Goal: Task Accomplishment & Management: Manage account settings

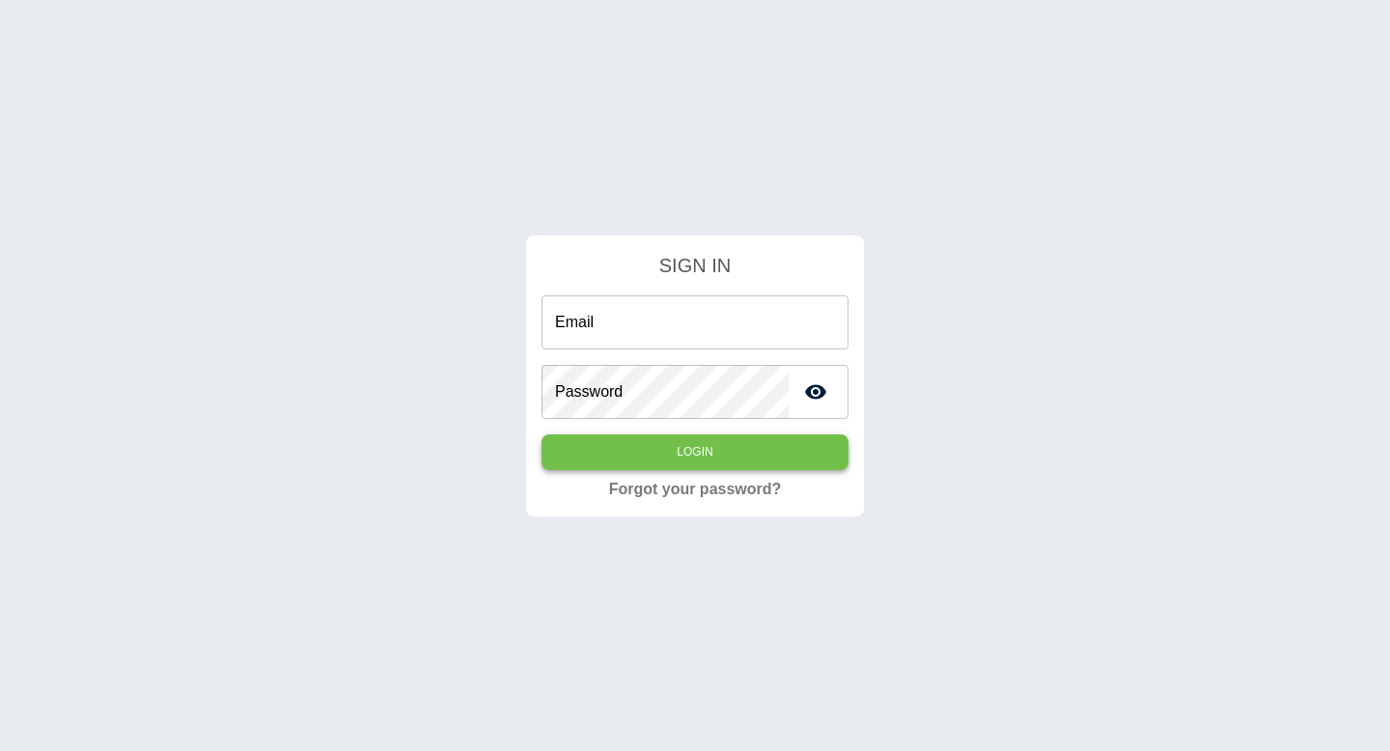
type input "**********"
click at [711, 447] on button "Login" at bounding box center [695, 452] width 307 height 36
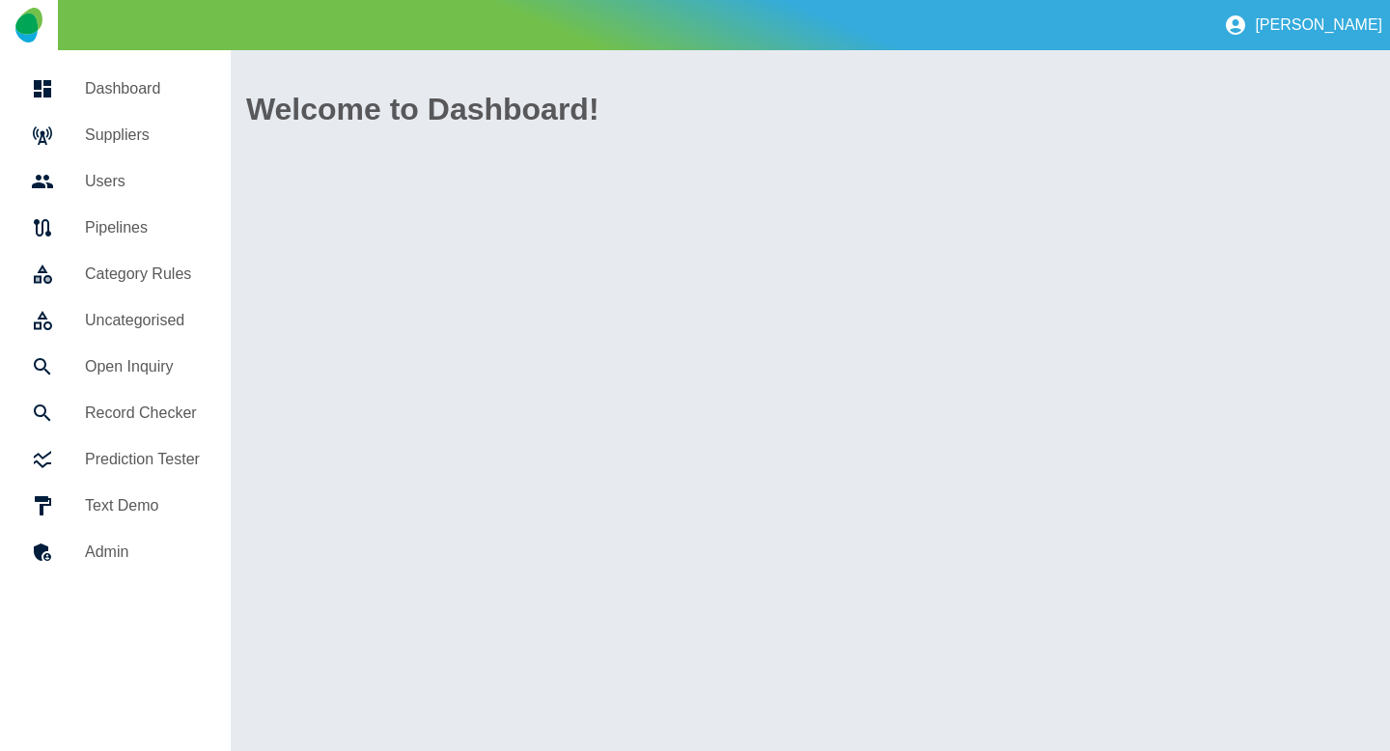
click at [139, 117] on link "Suppliers" at bounding box center [115, 135] width 200 height 46
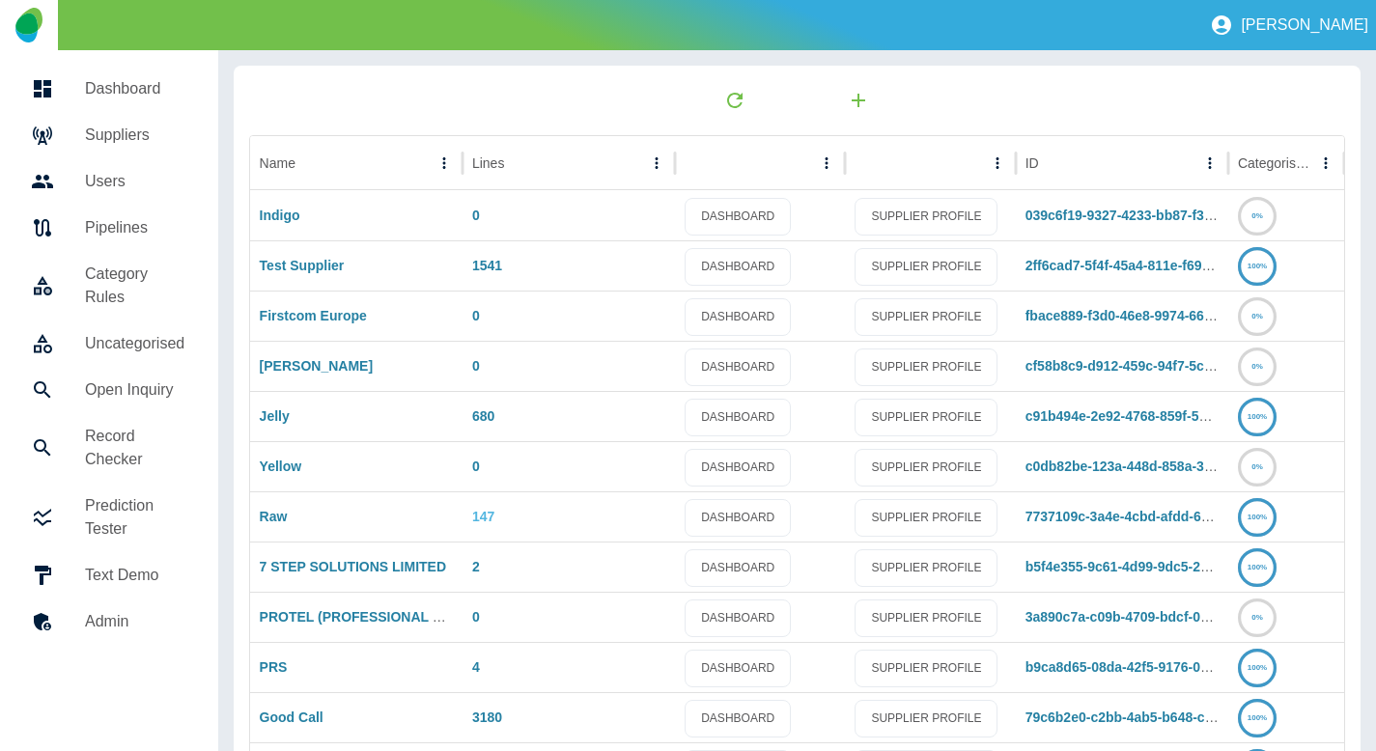
scroll to position [275, 0]
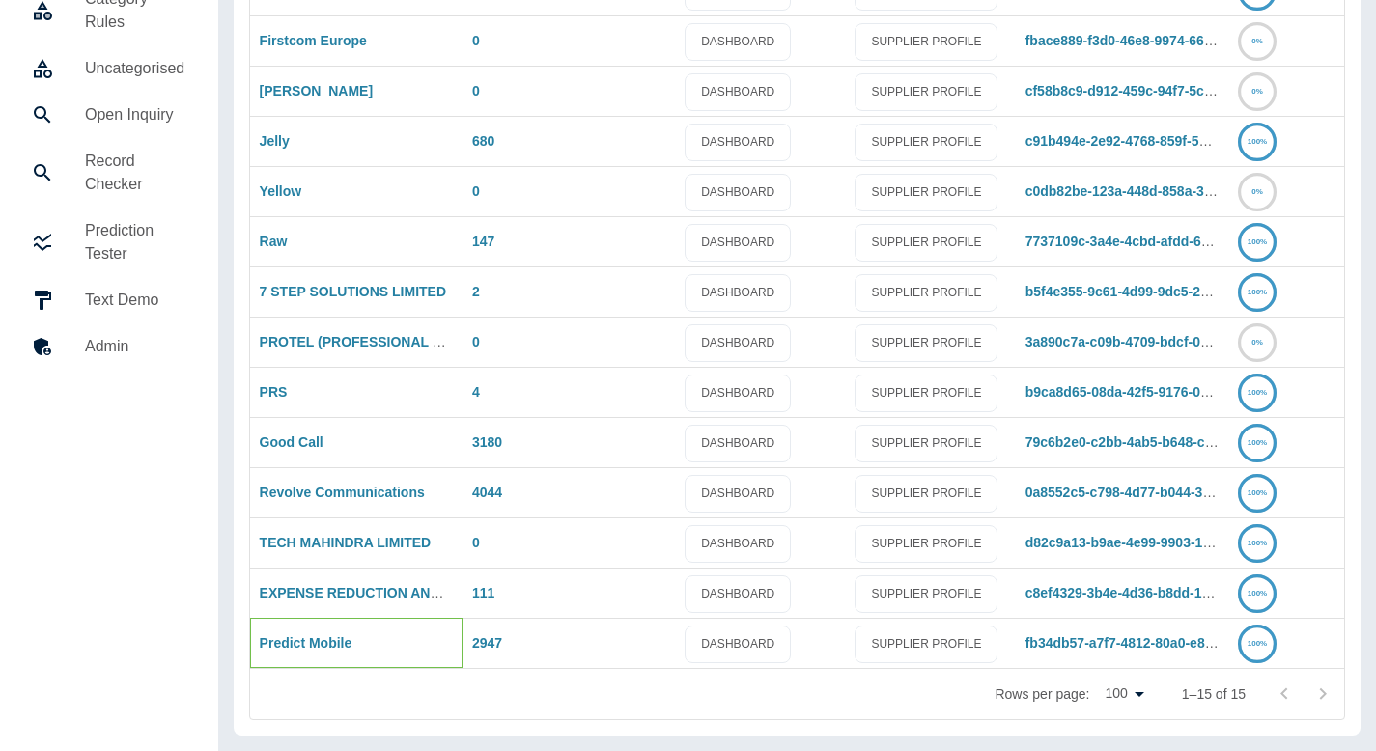
click at [299, 655] on div "Predict Mobile" at bounding box center [356, 643] width 212 height 50
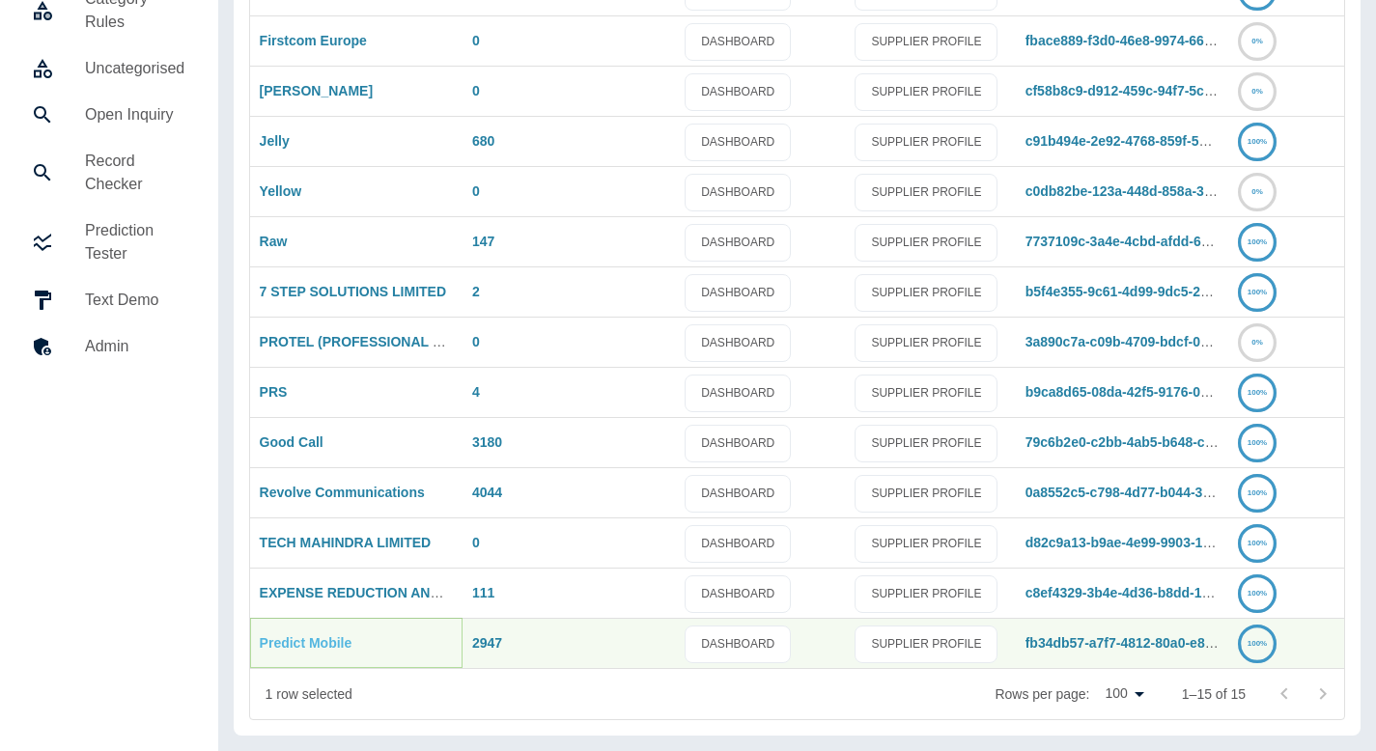
click at [298, 646] on link "Predict Mobile" at bounding box center [306, 642] width 93 height 15
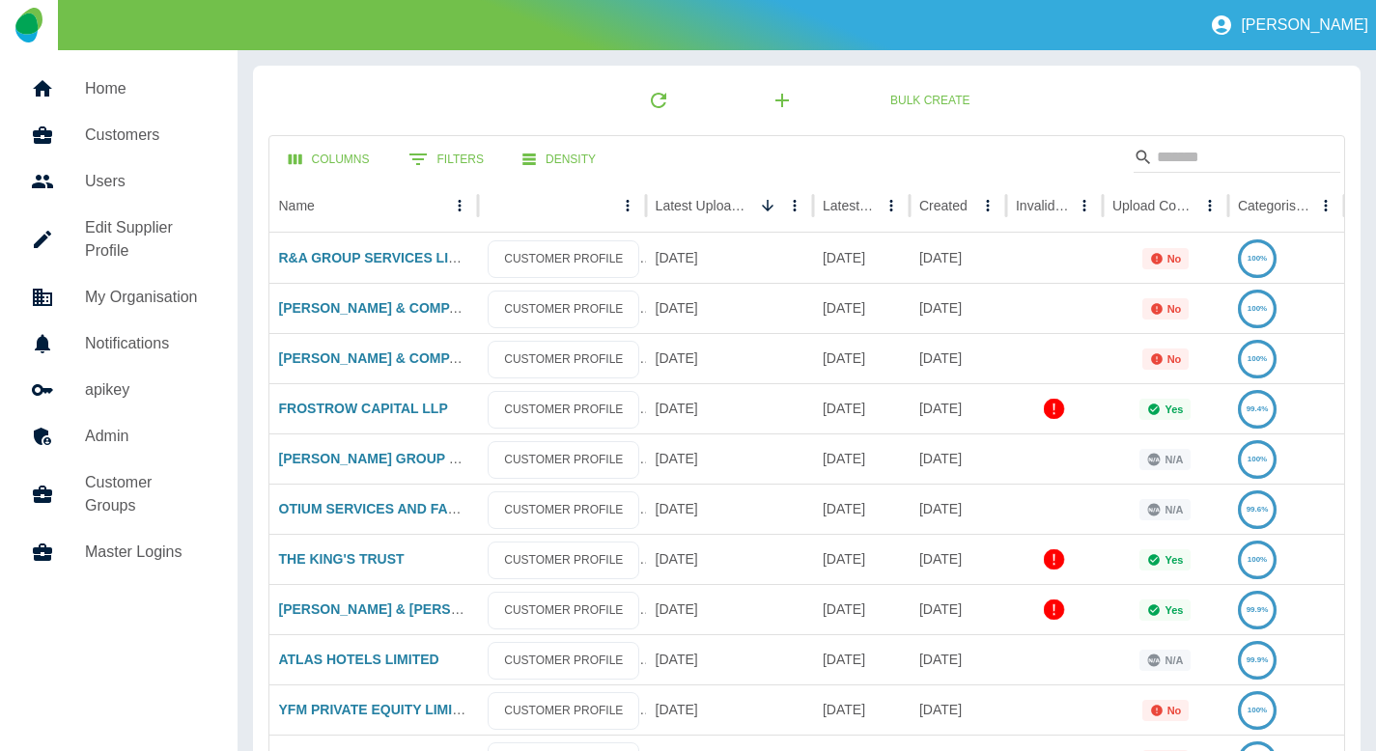
scroll to position [40, 0]
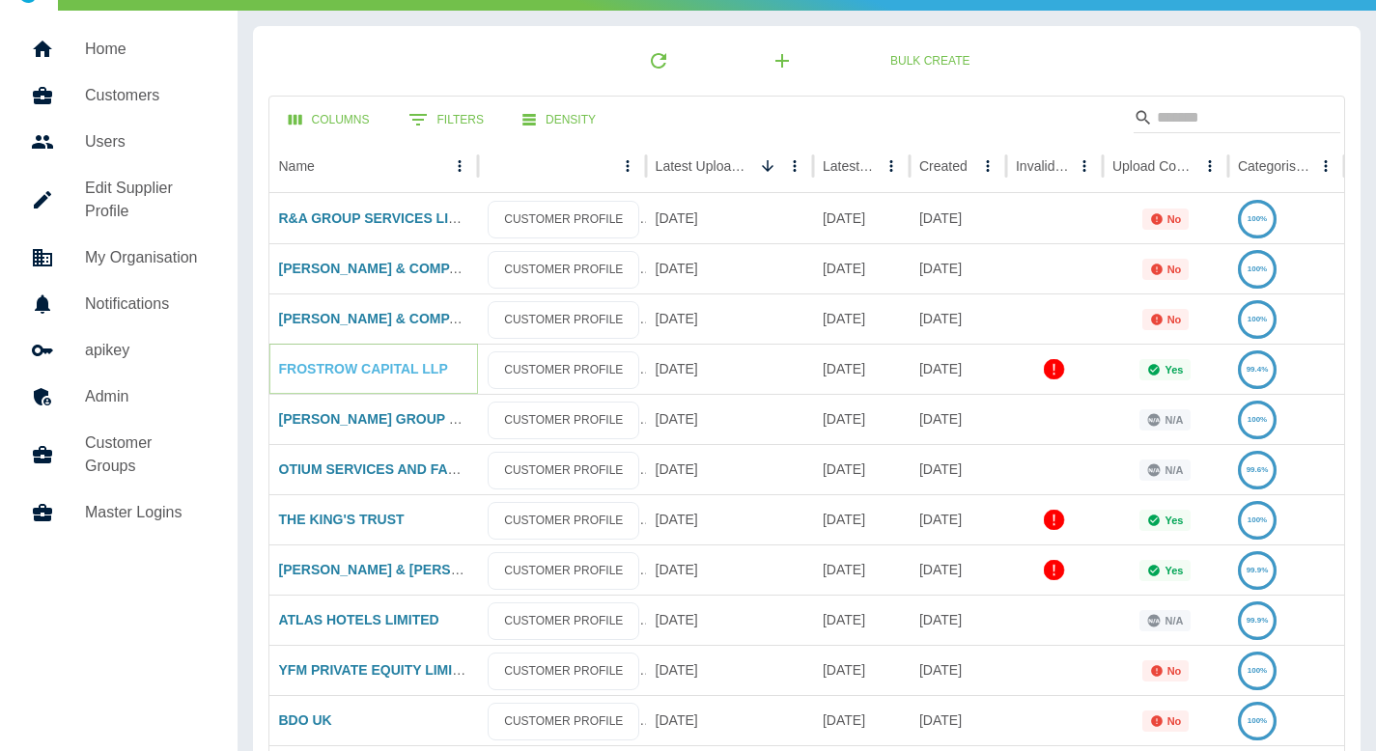
click at [359, 375] on link "FROSTROW CAPITAL LLP" at bounding box center [363, 368] width 169 height 15
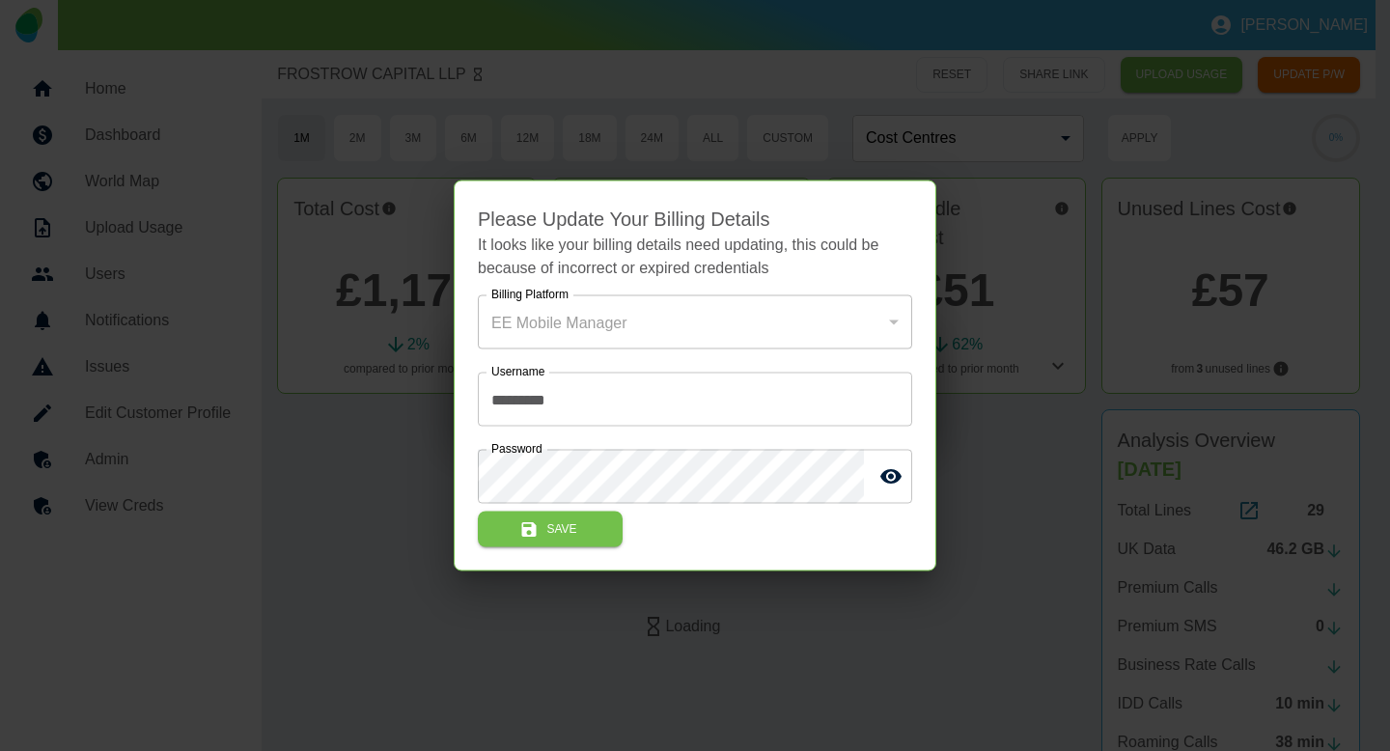
click at [356, 417] on div at bounding box center [695, 375] width 1390 height 751
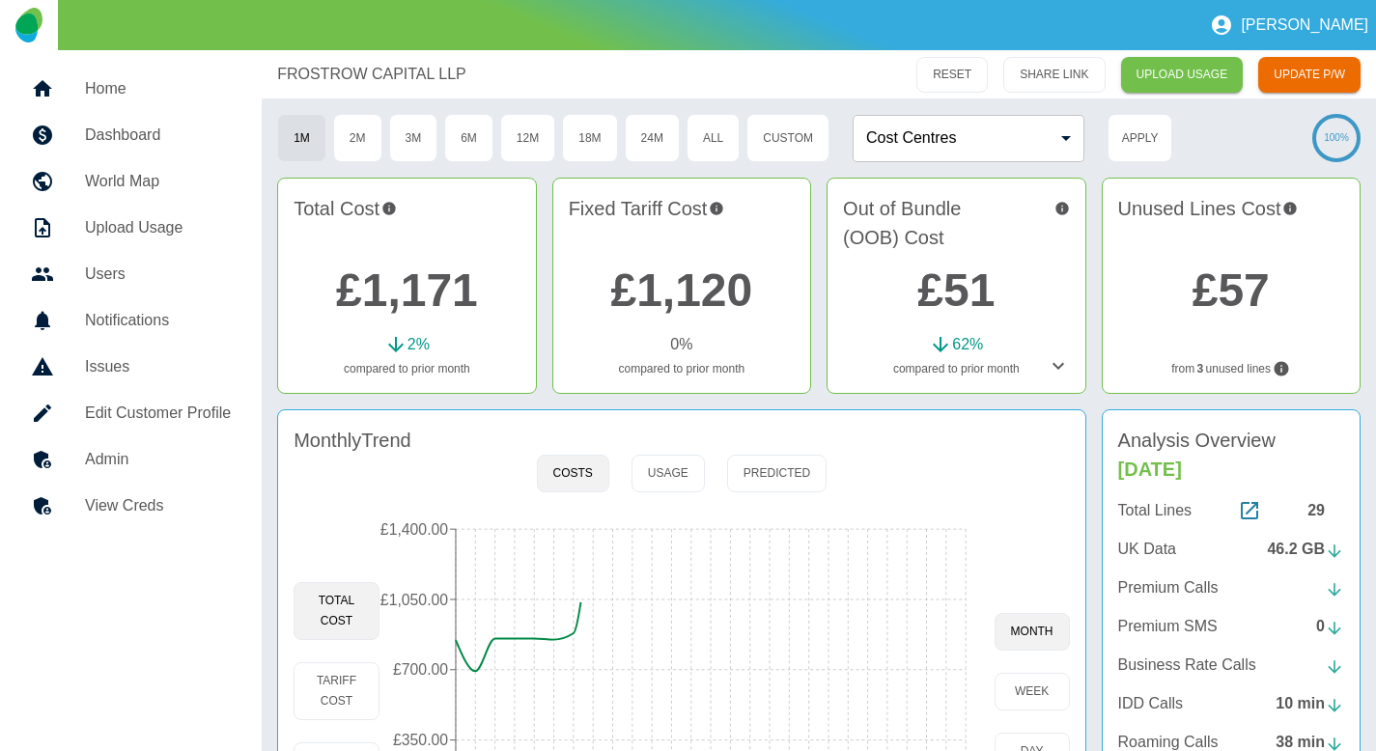
click at [169, 492] on link "View Creds" at bounding box center [130, 506] width 231 height 46
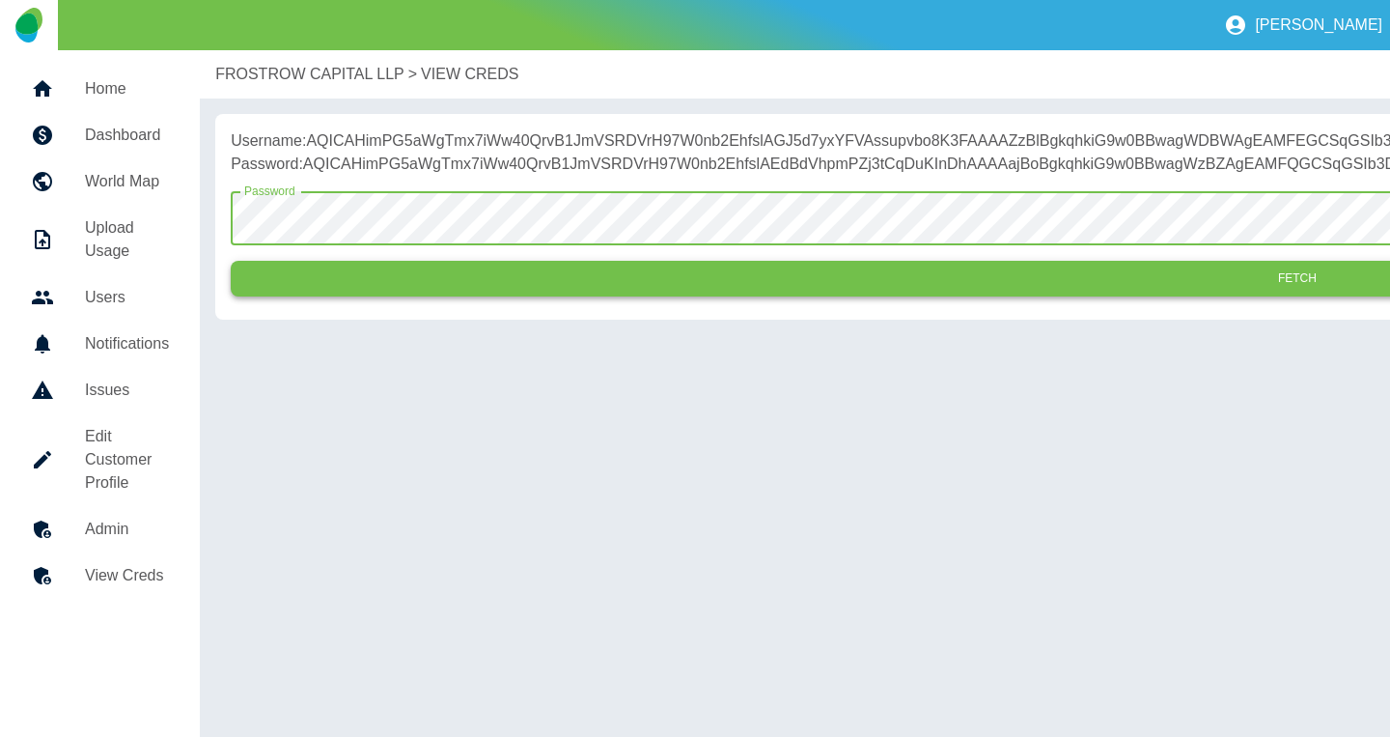
click at [417, 296] on button "Fetch" at bounding box center [1297, 279] width 2132 height 36
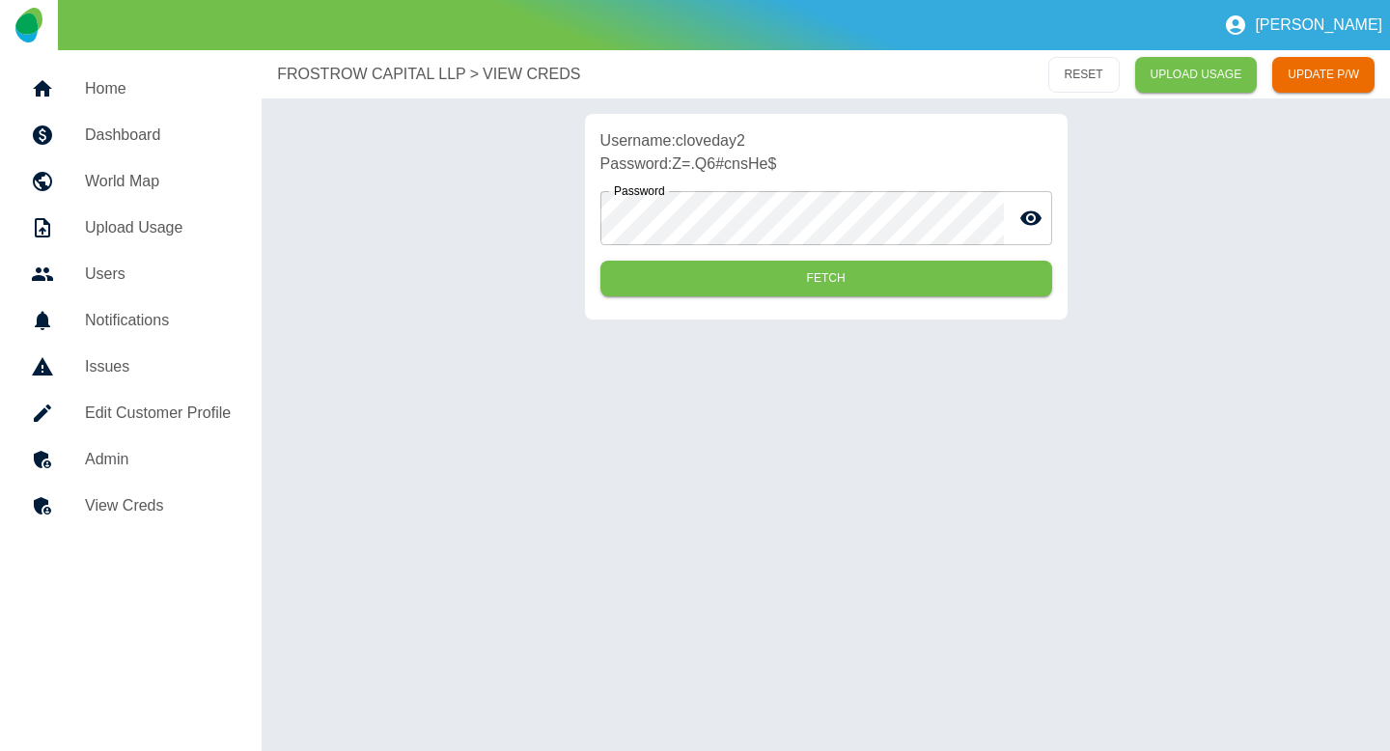
click at [75, 404] on div at bounding box center [58, 413] width 54 height 23
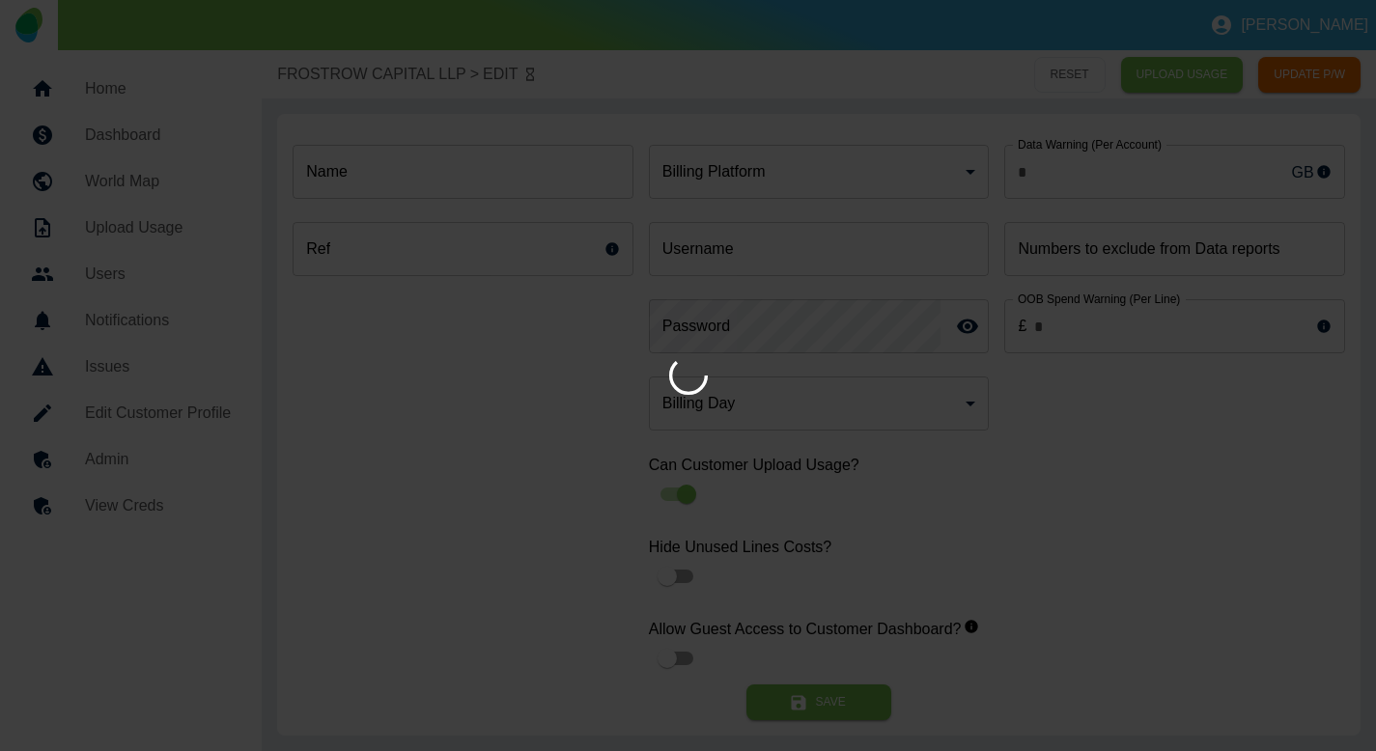
type input "*"
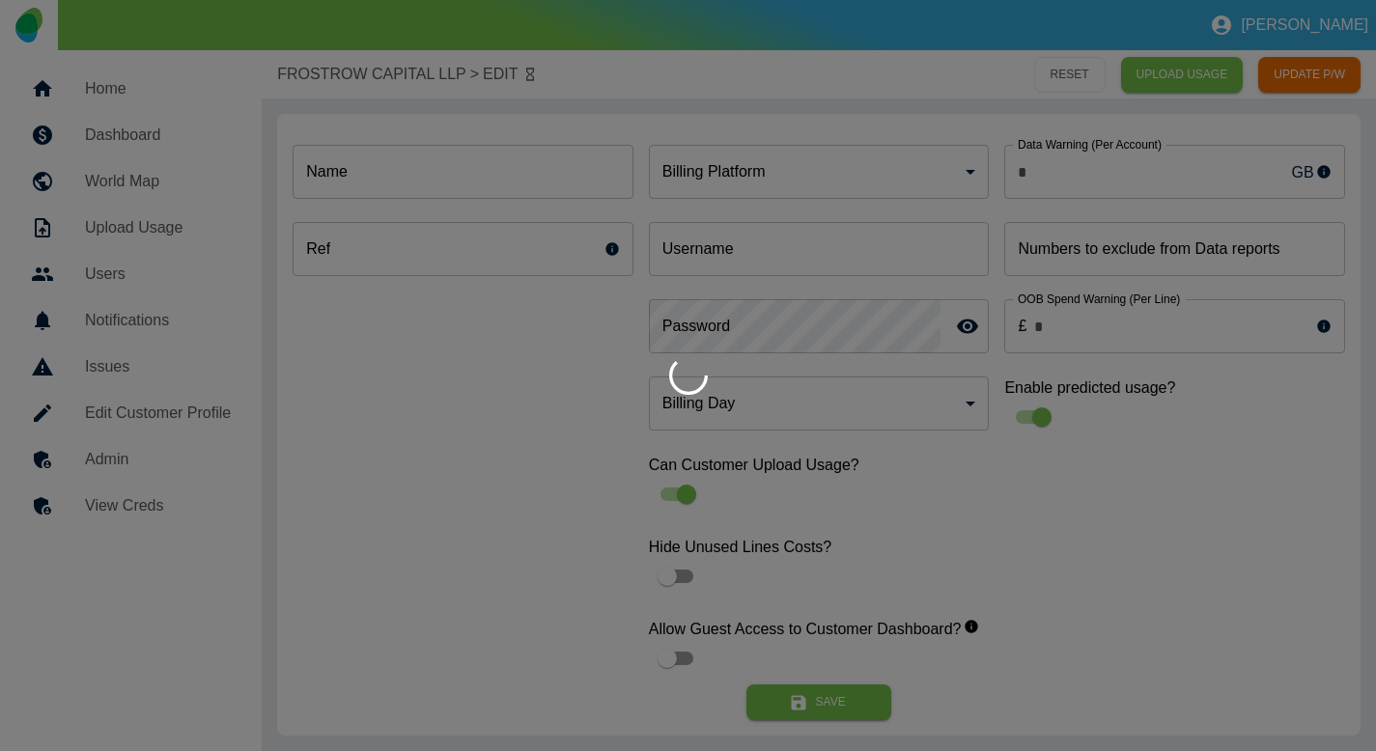
type input "**********"
type input "*"
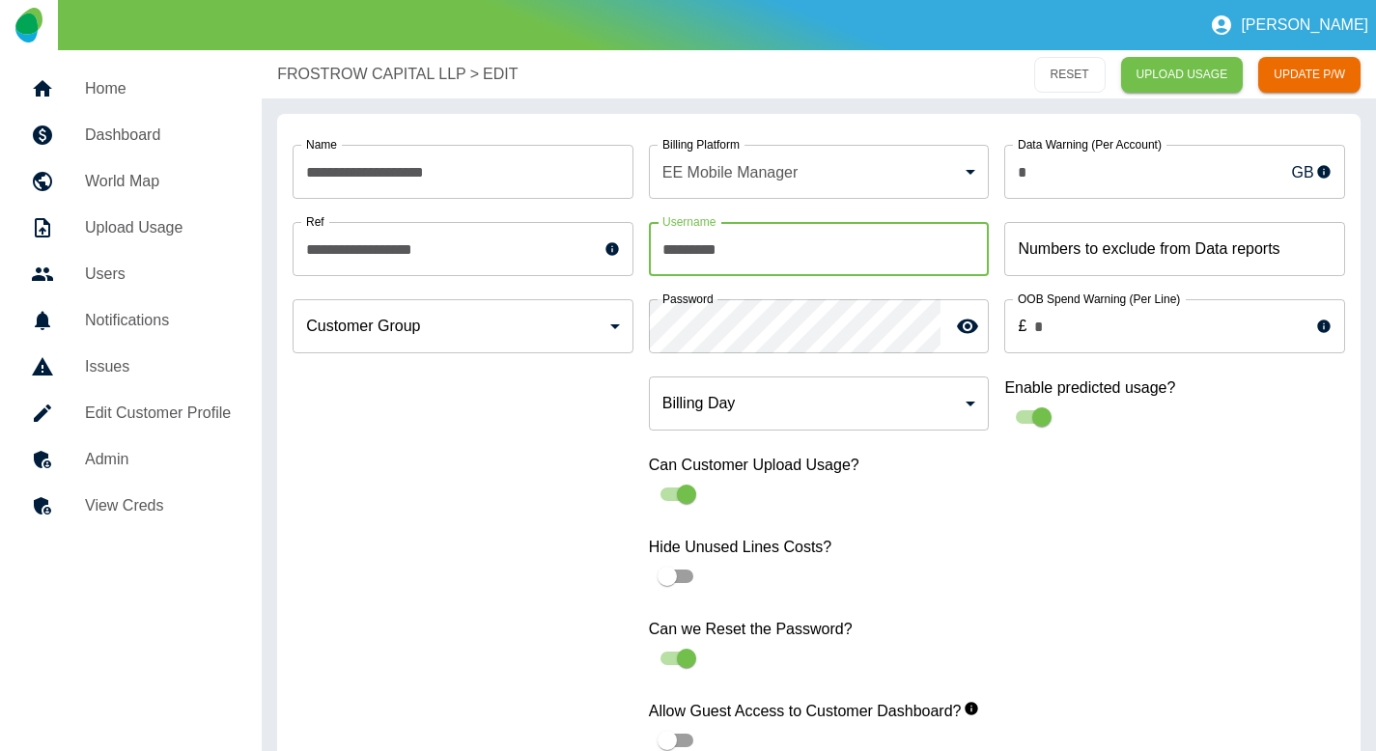
drag, startPoint x: 784, startPoint y: 266, endPoint x: 620, endPoint y: 247, distance: 165.2
click at [620, 247] on div "**********" at bounding box center [819, 447] width 1052 height 637
paste input "****"
type input "**********"
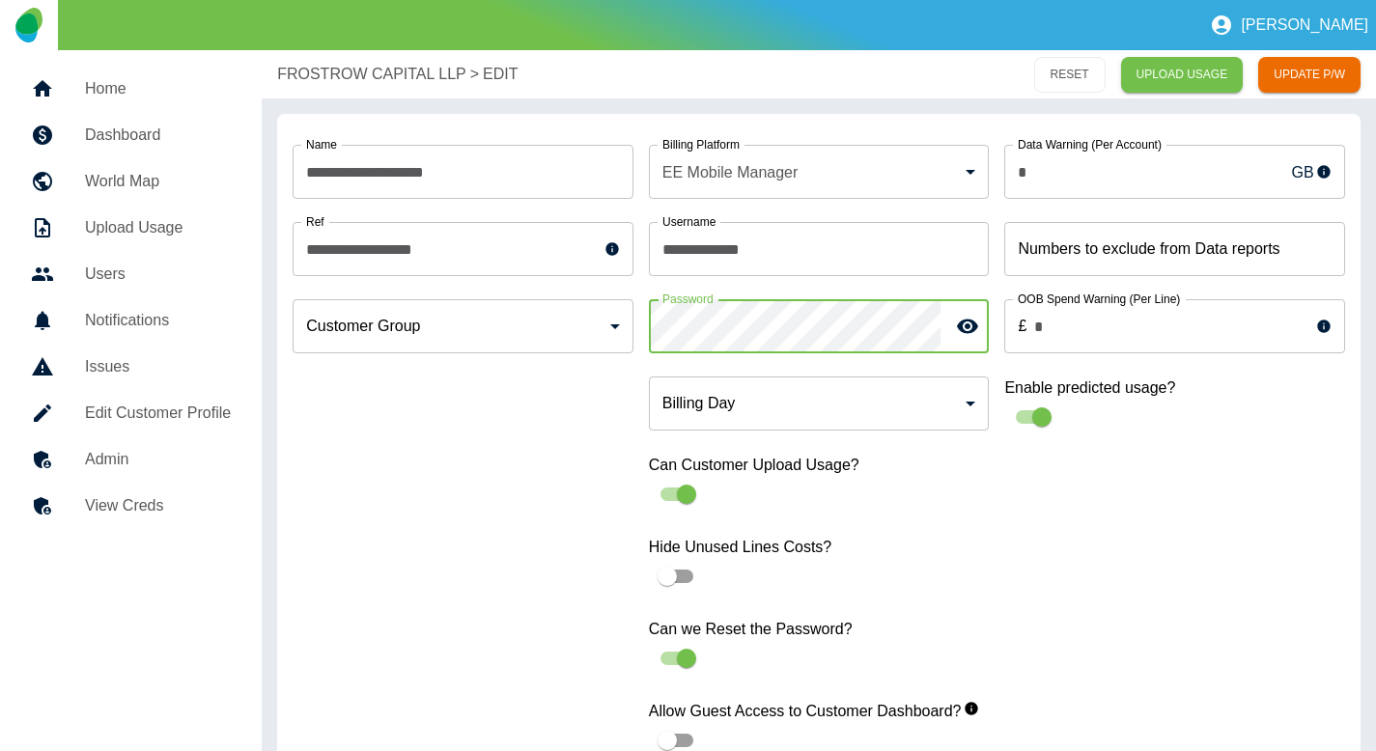
click at [627, 321] on div "**********" at bounding box center [819, 447] width 1052 height 637
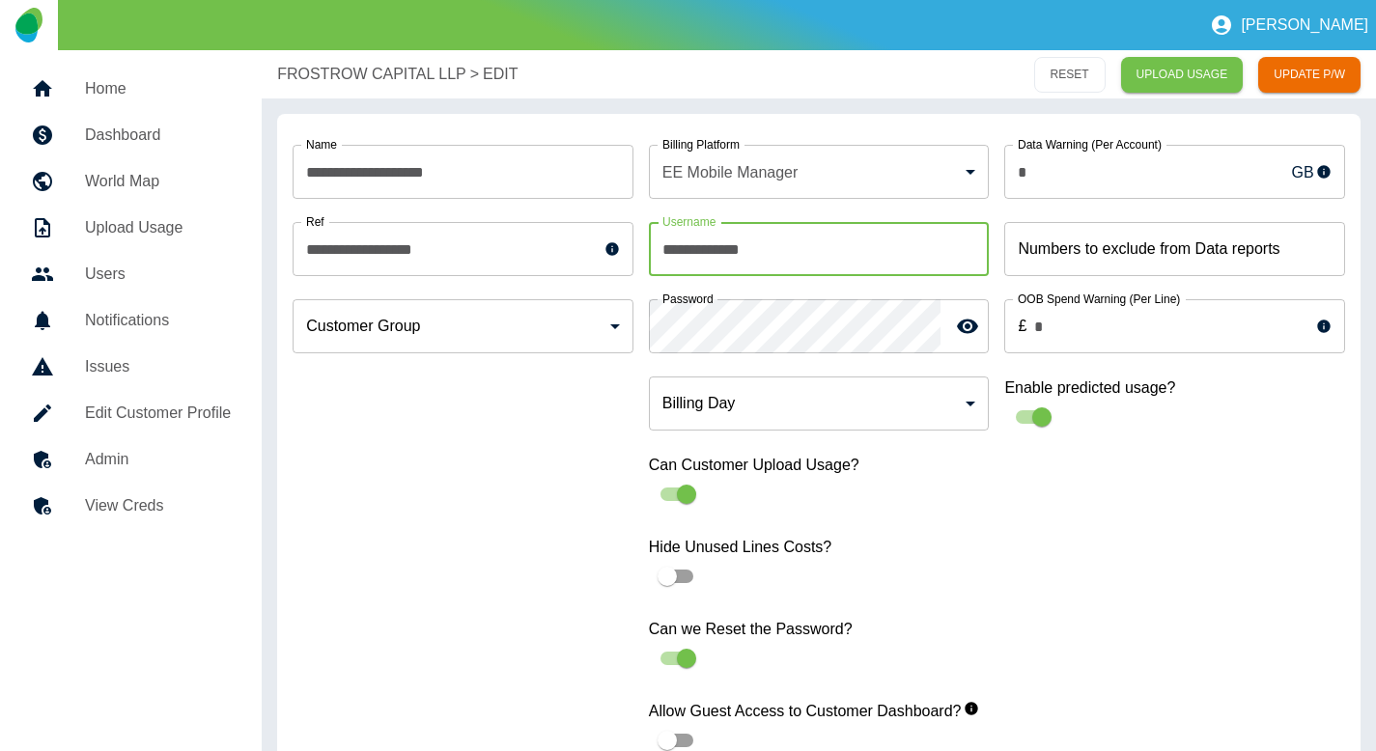
click at [832, 268] on input "**********" at bounding box center [819, 249] width 341 height 54
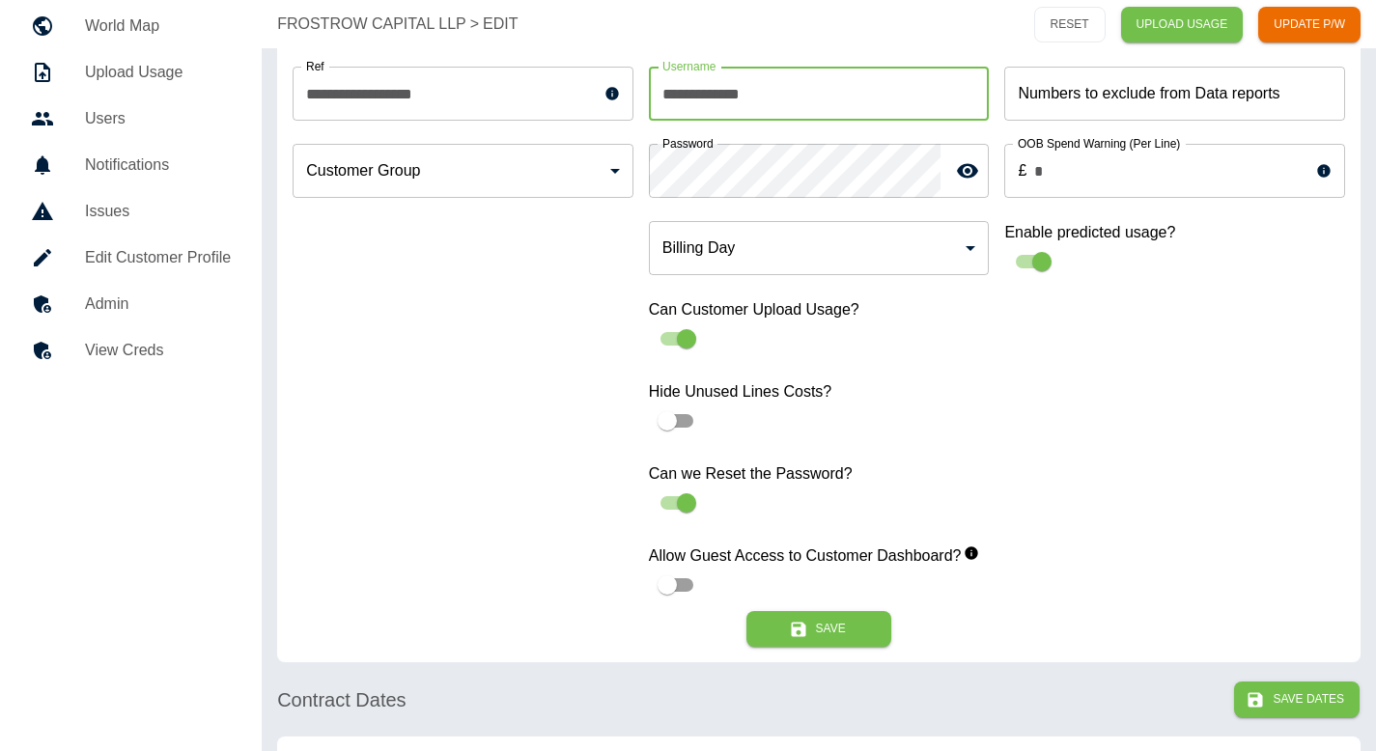
scroll to position [206, 0]
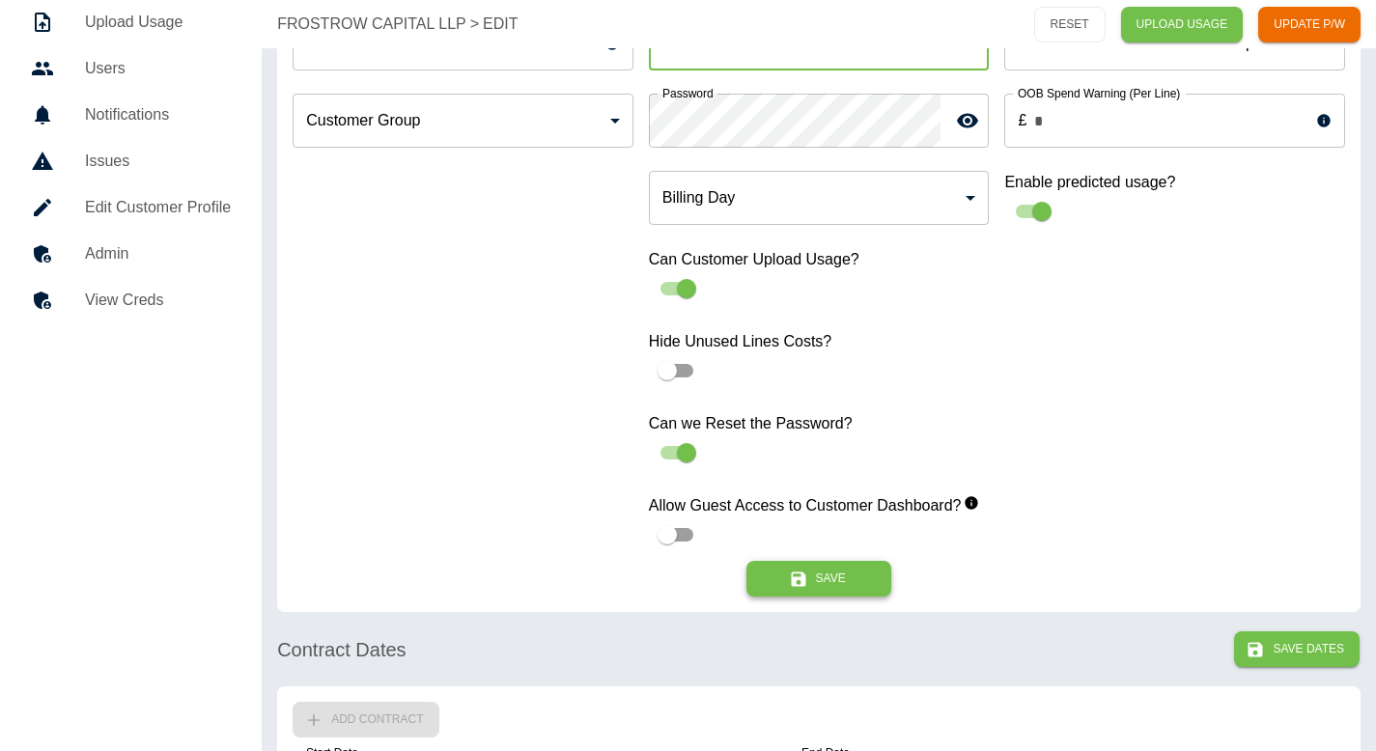
click at [794, 571] on icon "submit" at bounding box center [798, 578] width 14 height 14
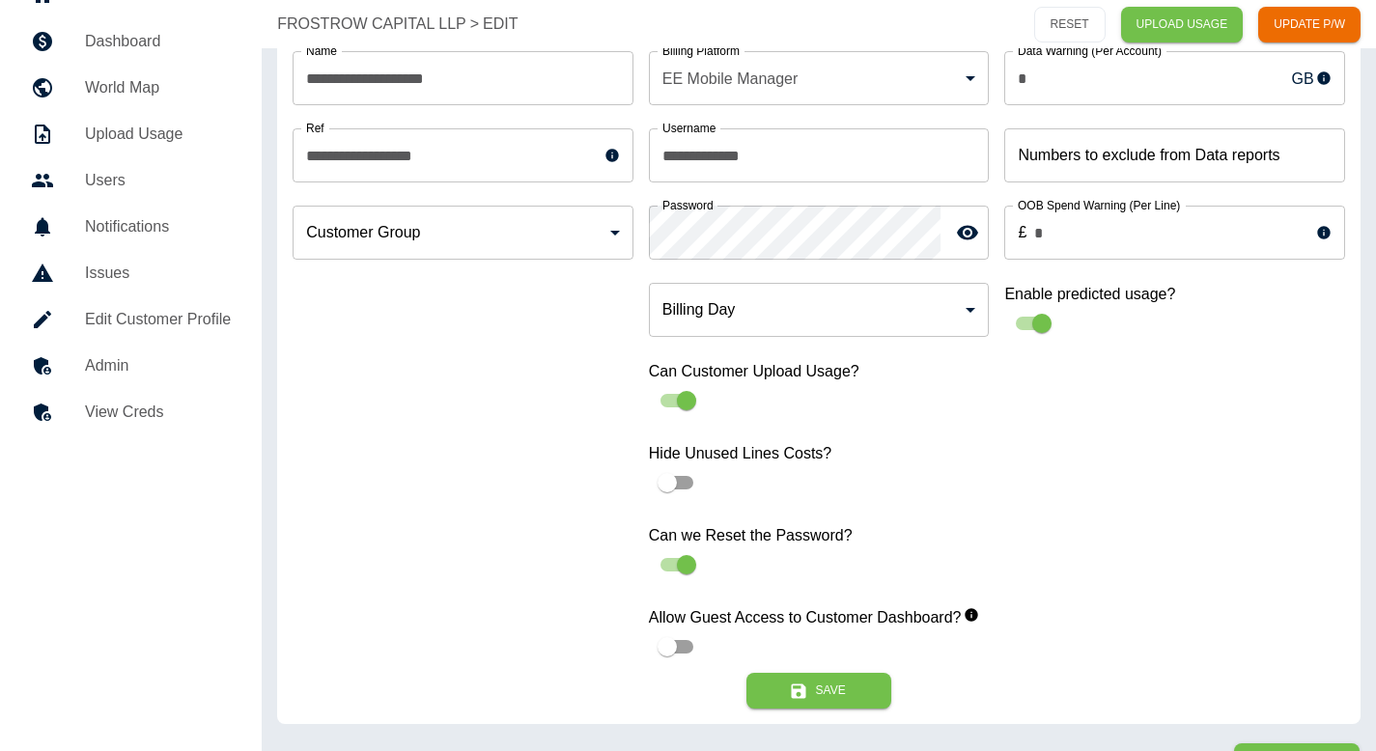
scroll to position [95, 0]
click at [965, 464] on div "Hide Unused Lines Costs?" at bounding box center [819, 470] width 341 height 59
click at [842, 305] on body "**********" at bounding box center [688, 280] width 1376 height 751
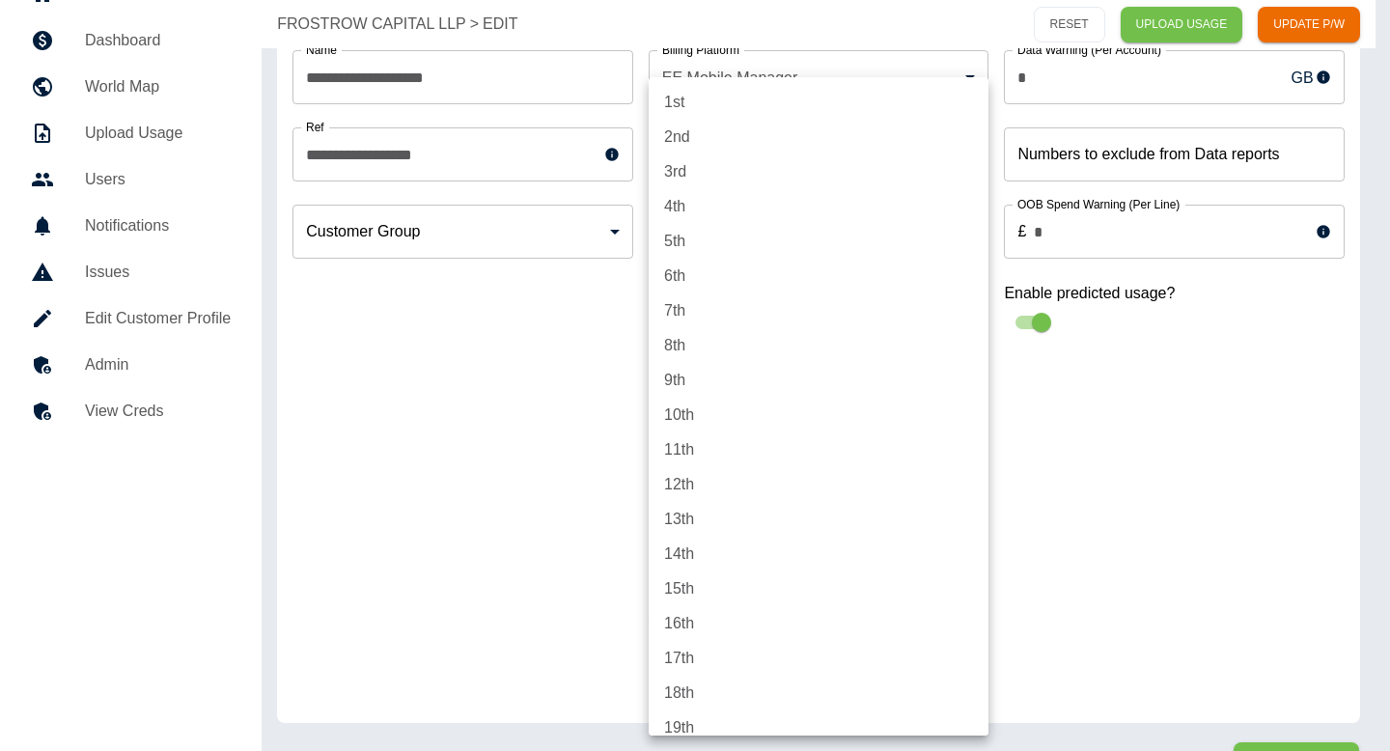
click at [495, 327] on div at bounding box center [695, 375] width 1390 height 751
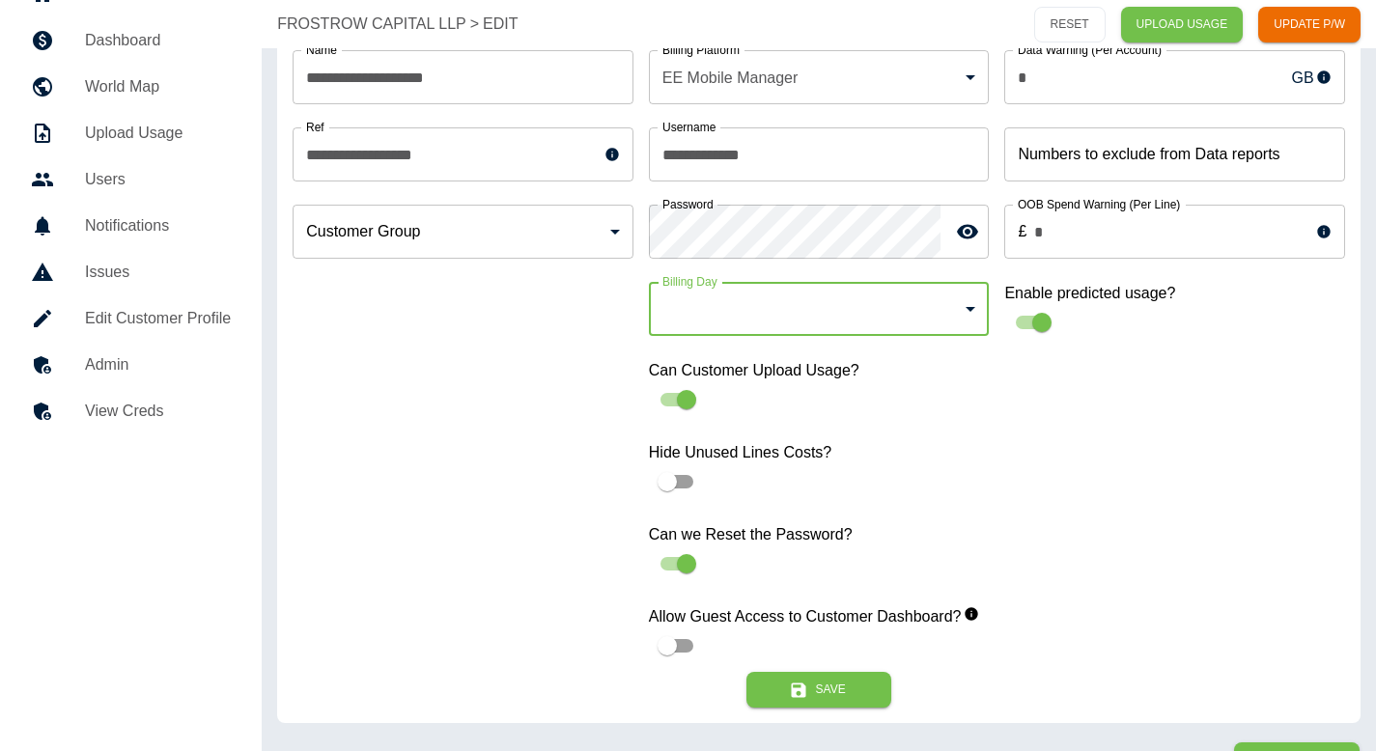
scroll to position [51, 0]
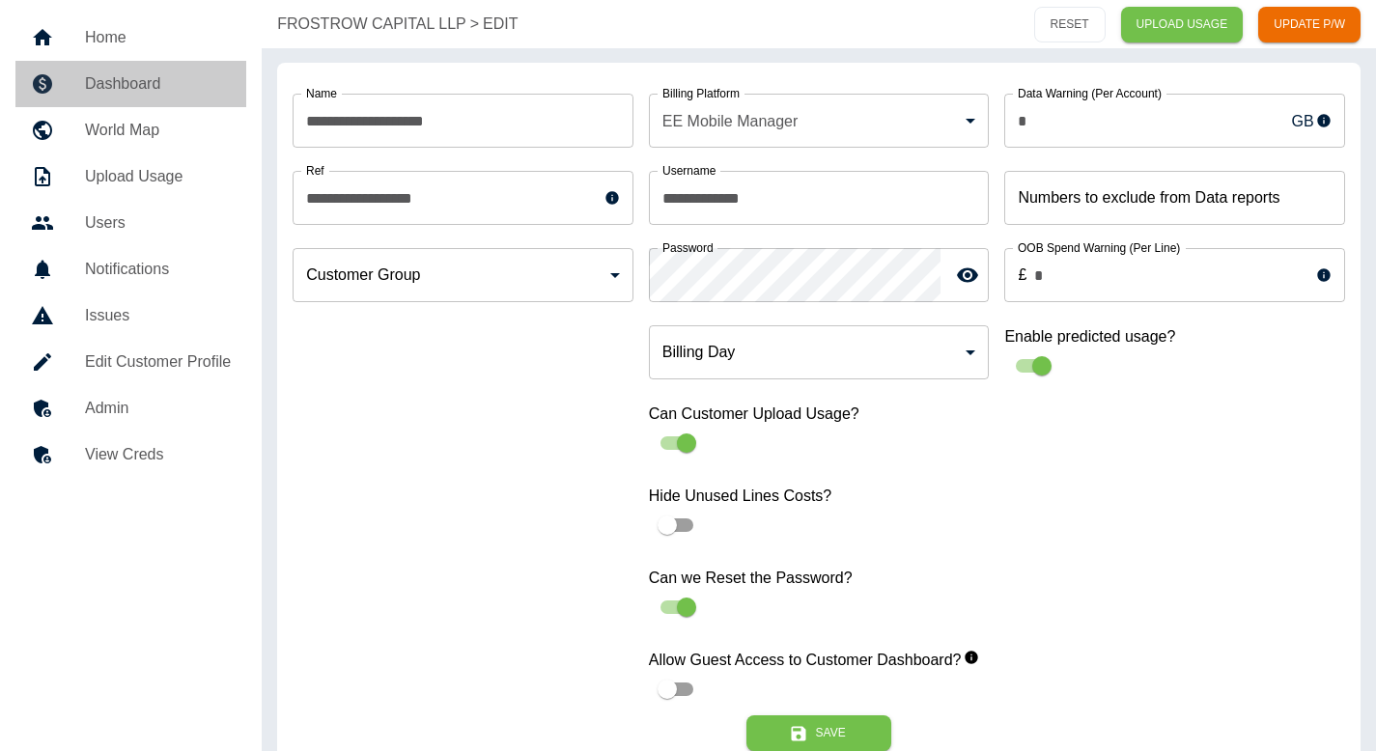
click at [180, 90] on h5 "Dashboard" at bounding box center [158, 83] width 146 height 23
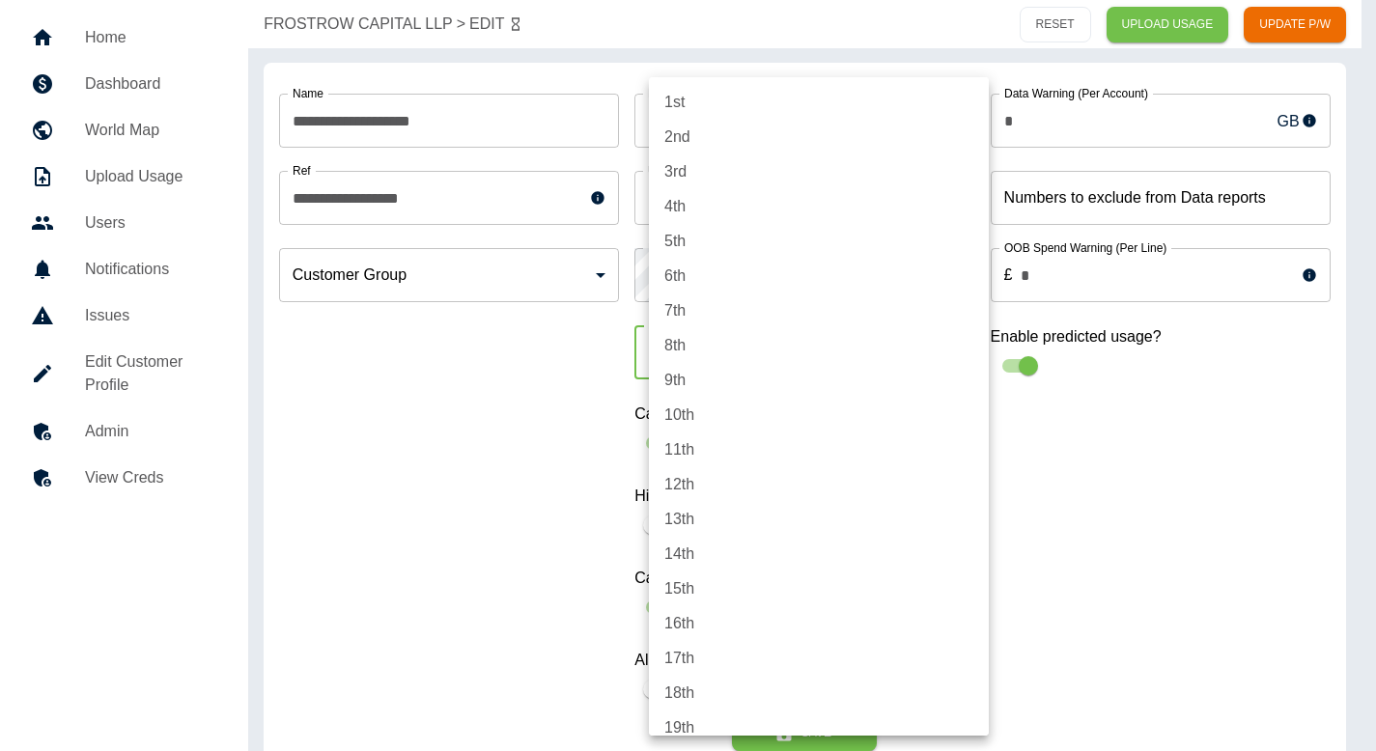
click at [764, 347] on body "**********" at bounding box center [688, 324] width 1376 height 751
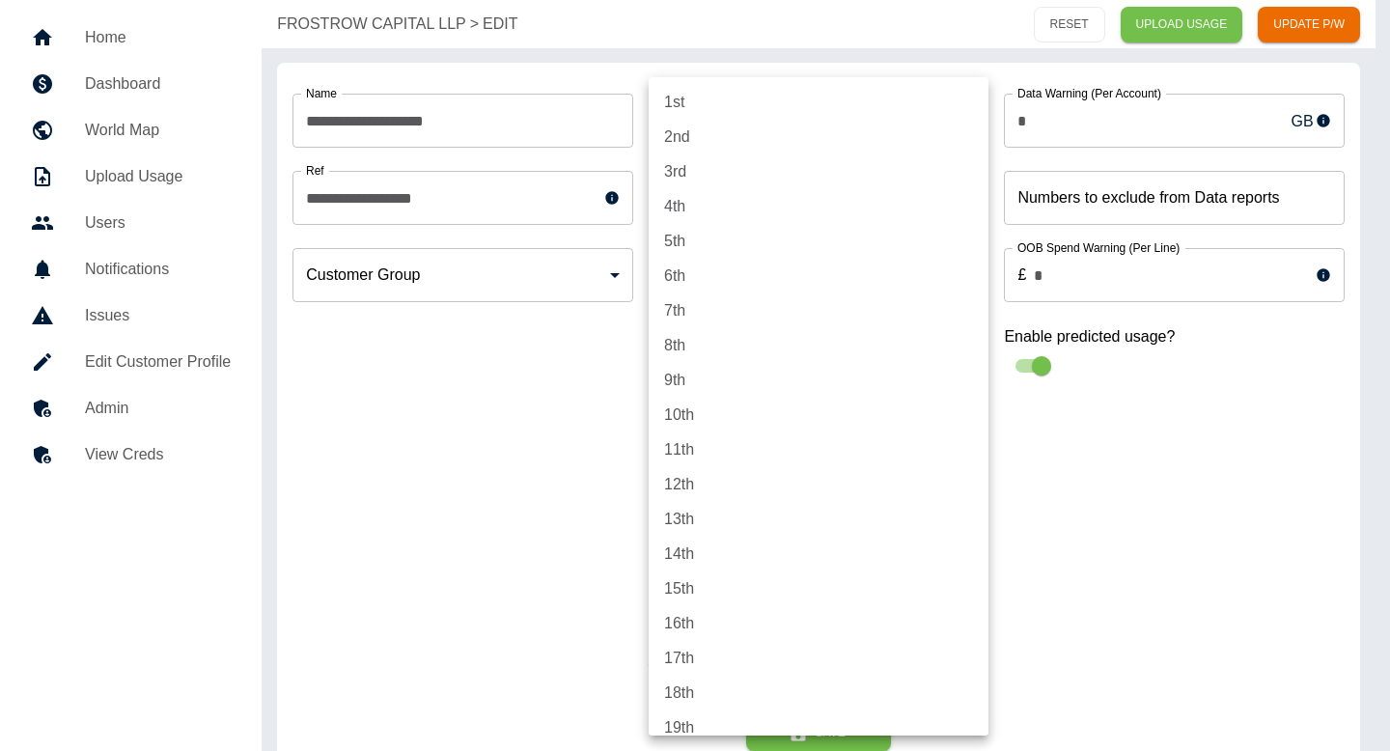
click at [736, 103] on li "1st" at bounding box center [819, 102] width 340 height 35
type input "*"
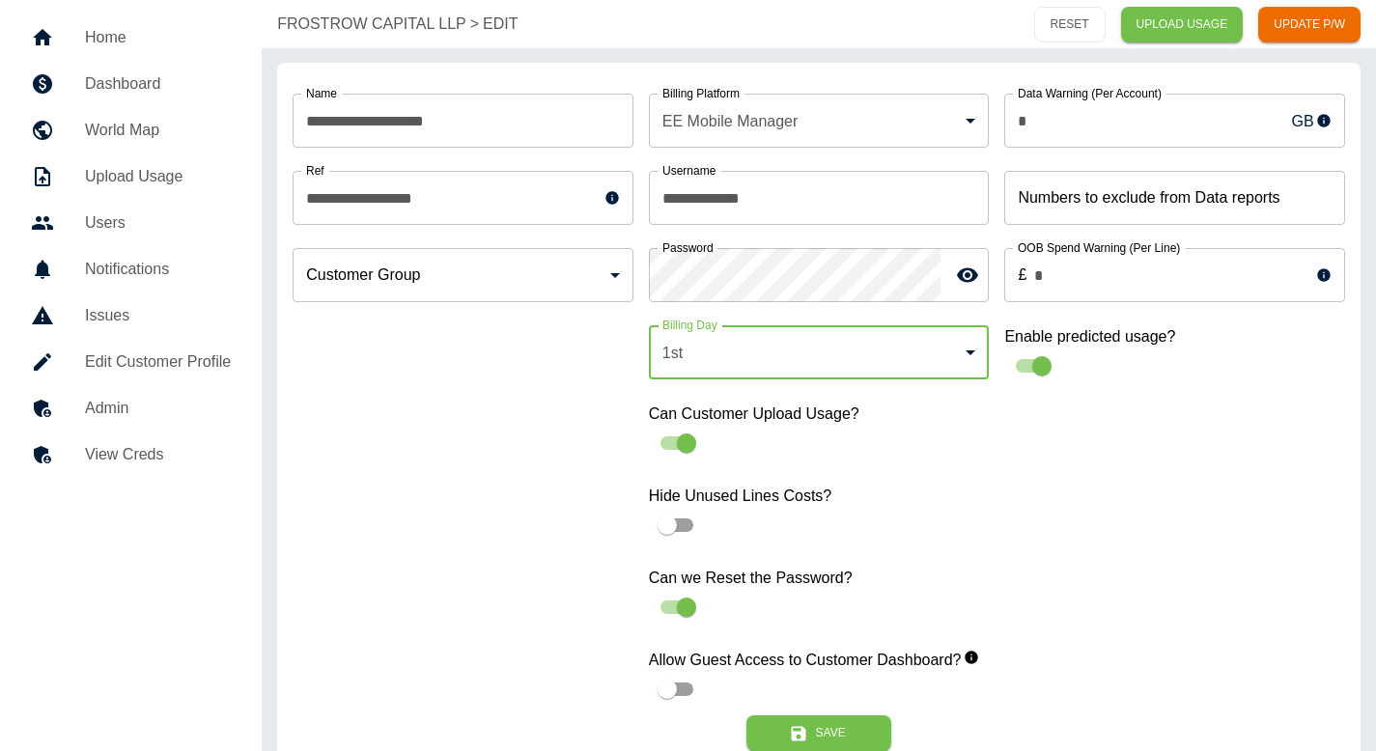
scroll to position [0, 0]
click at [773, 722] on button "Save" at bounding box center [818, 733] width 145 height 36
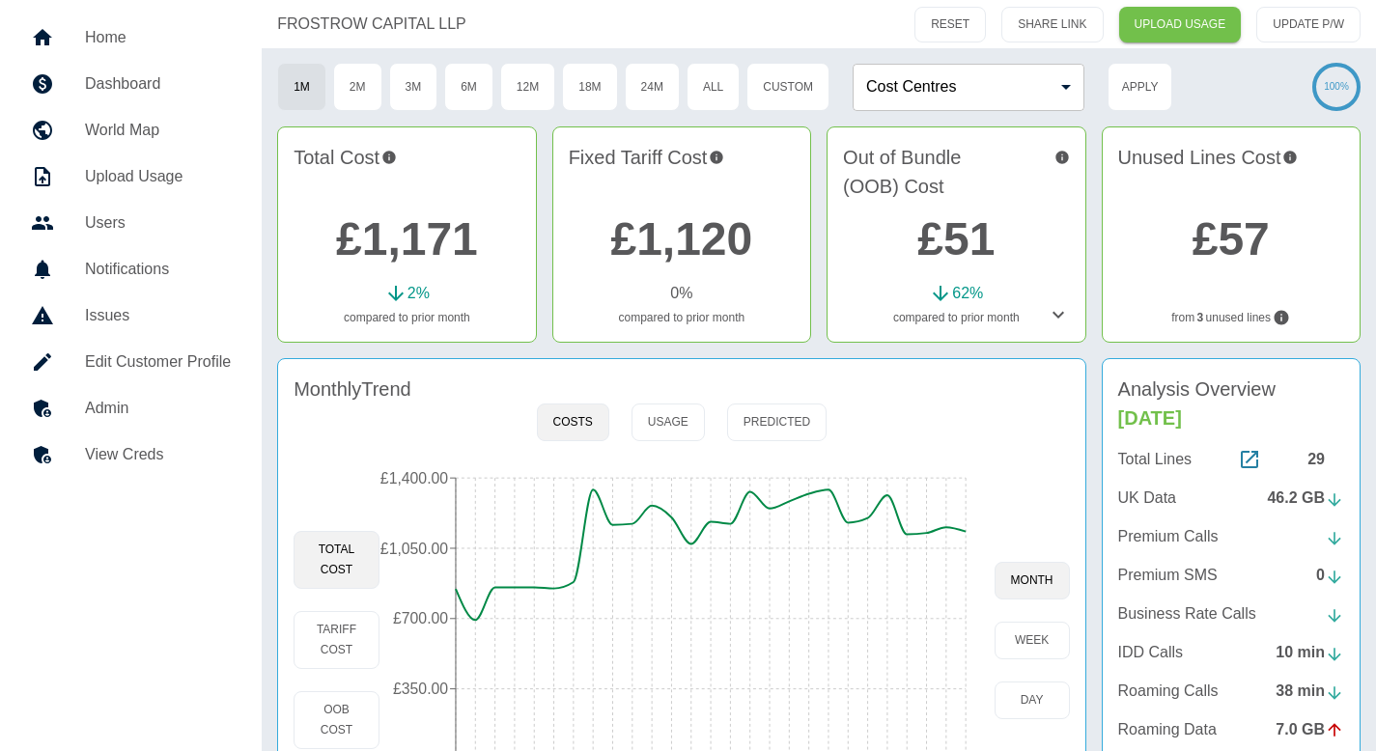
click at [61, 406] on div at bounding box center [58, 408] width 54 height 23
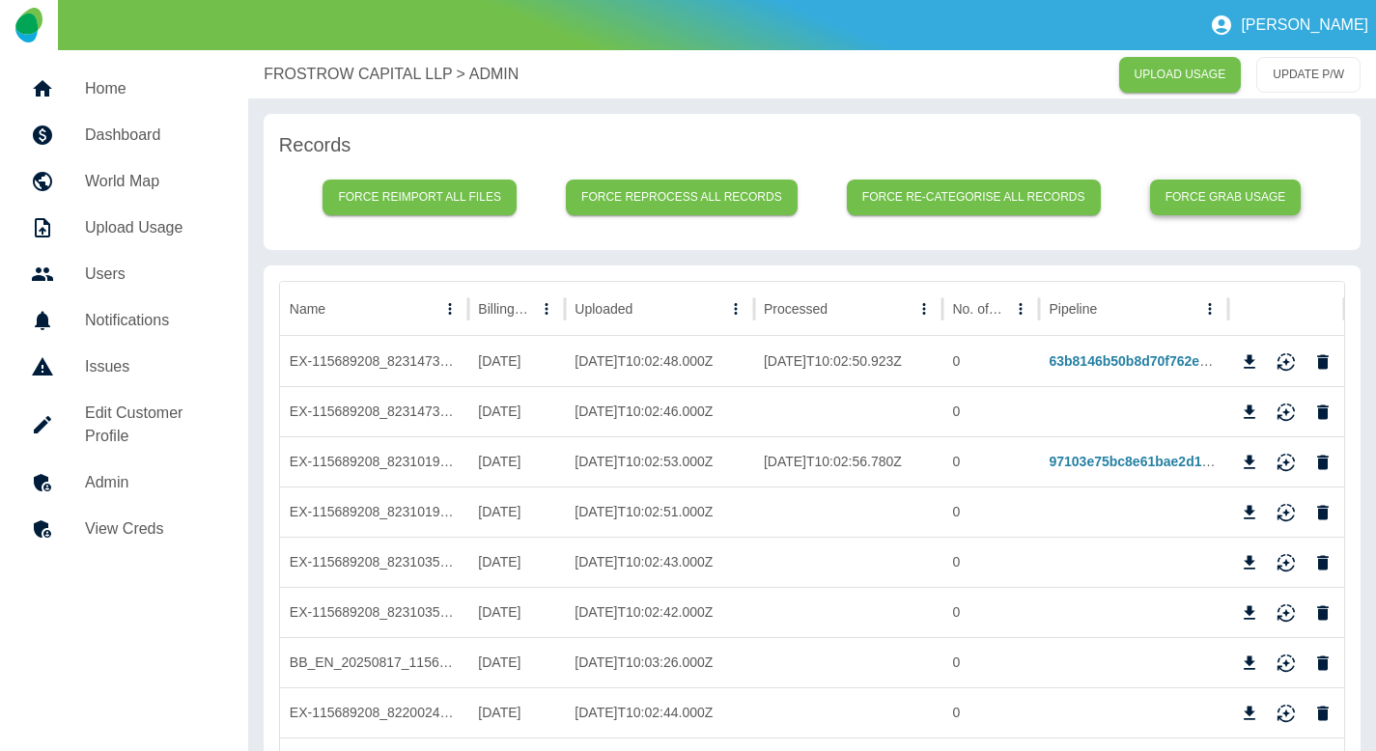
click at [1244, 192] on button "Force grab usage" at bounding box center [1226, 198] width 152 height 36
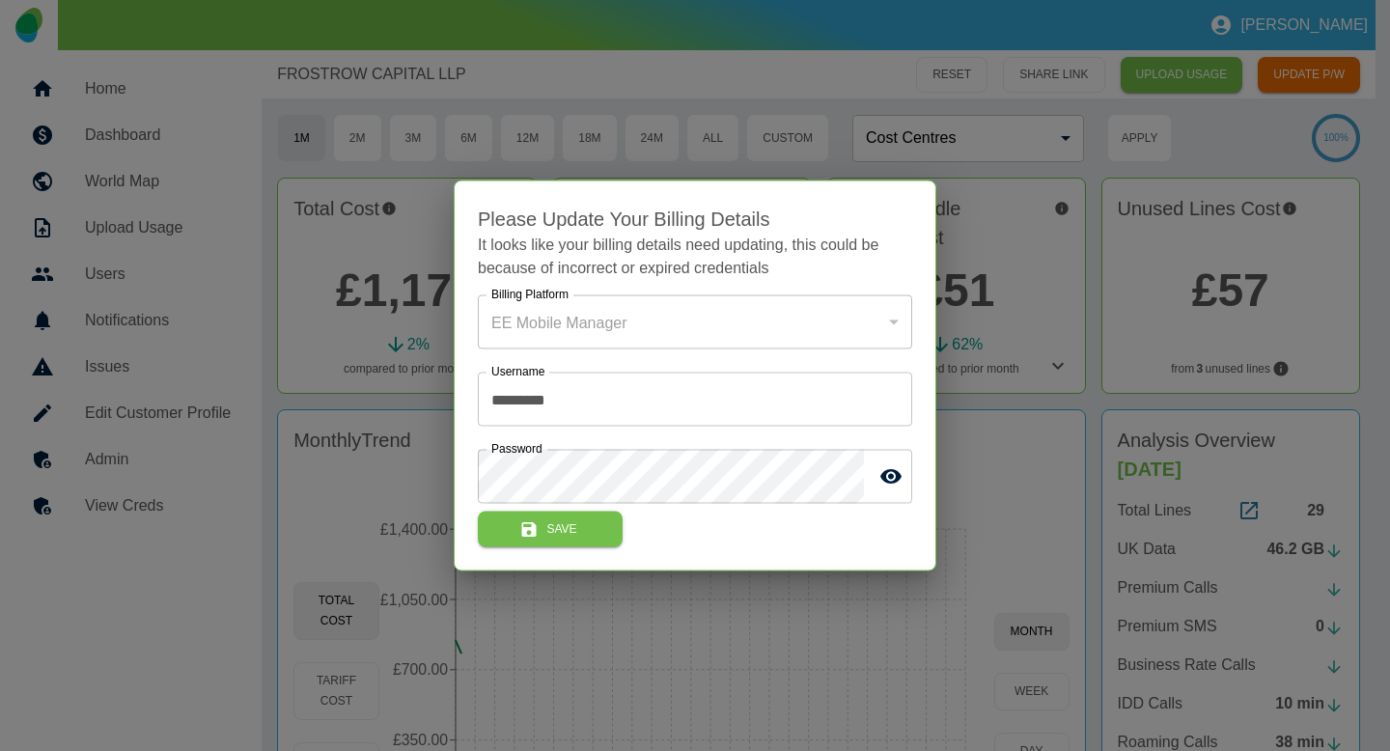
click at [1017, 318] on div at bounding box center [695, 375] width 1390 height 751
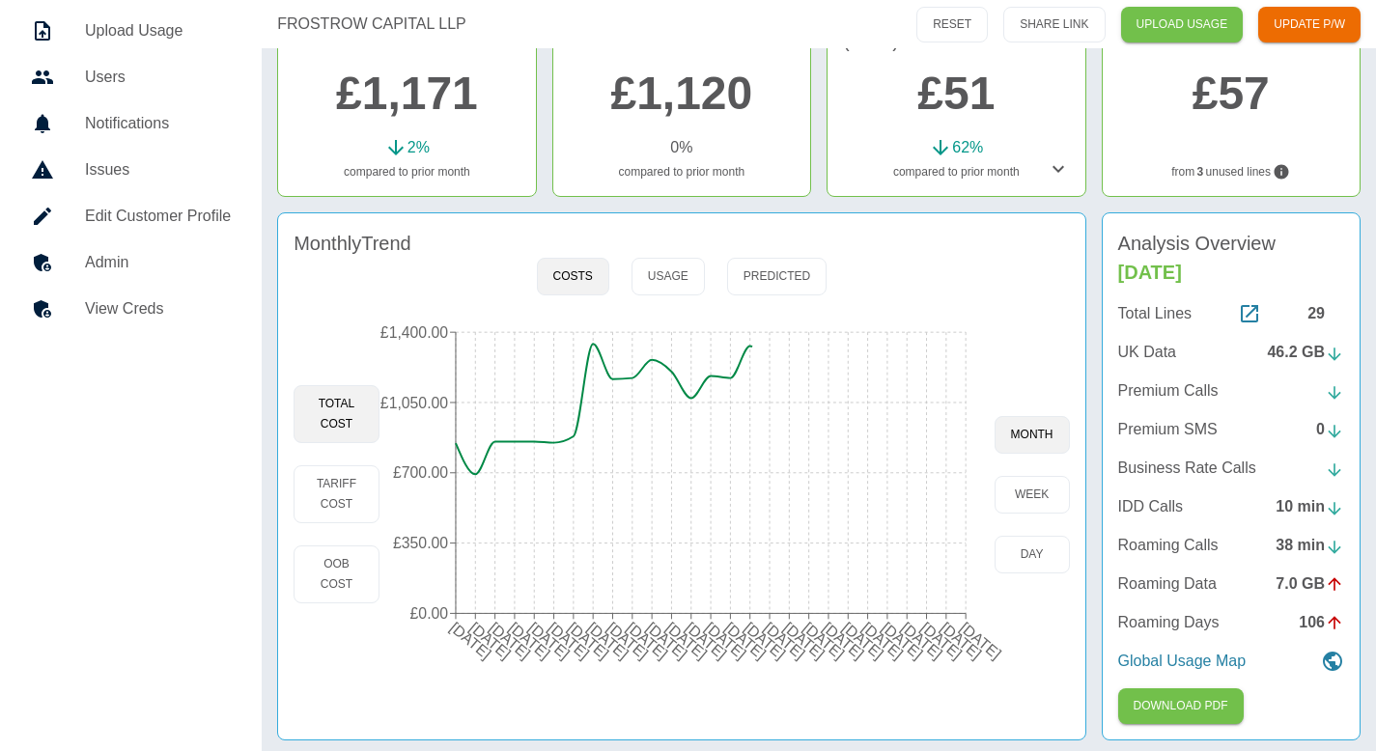
scroll to position [198, 0]
click at [1028, 546] on button "day" at bounding box center [1031, 554] width 75 height 38
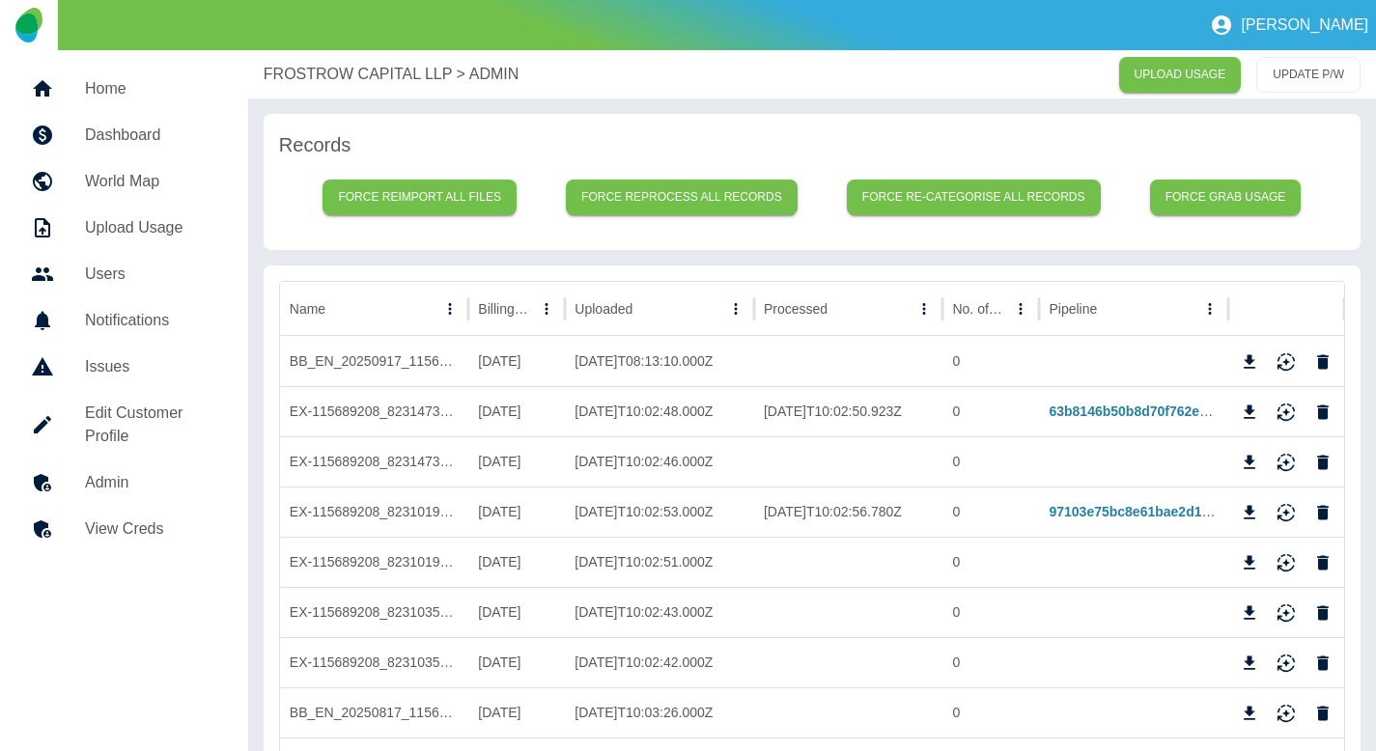
click at [302, 67] on p "FROSTROW CAPITAL LLP" at bounding box center [358, 74] width 189 height 23
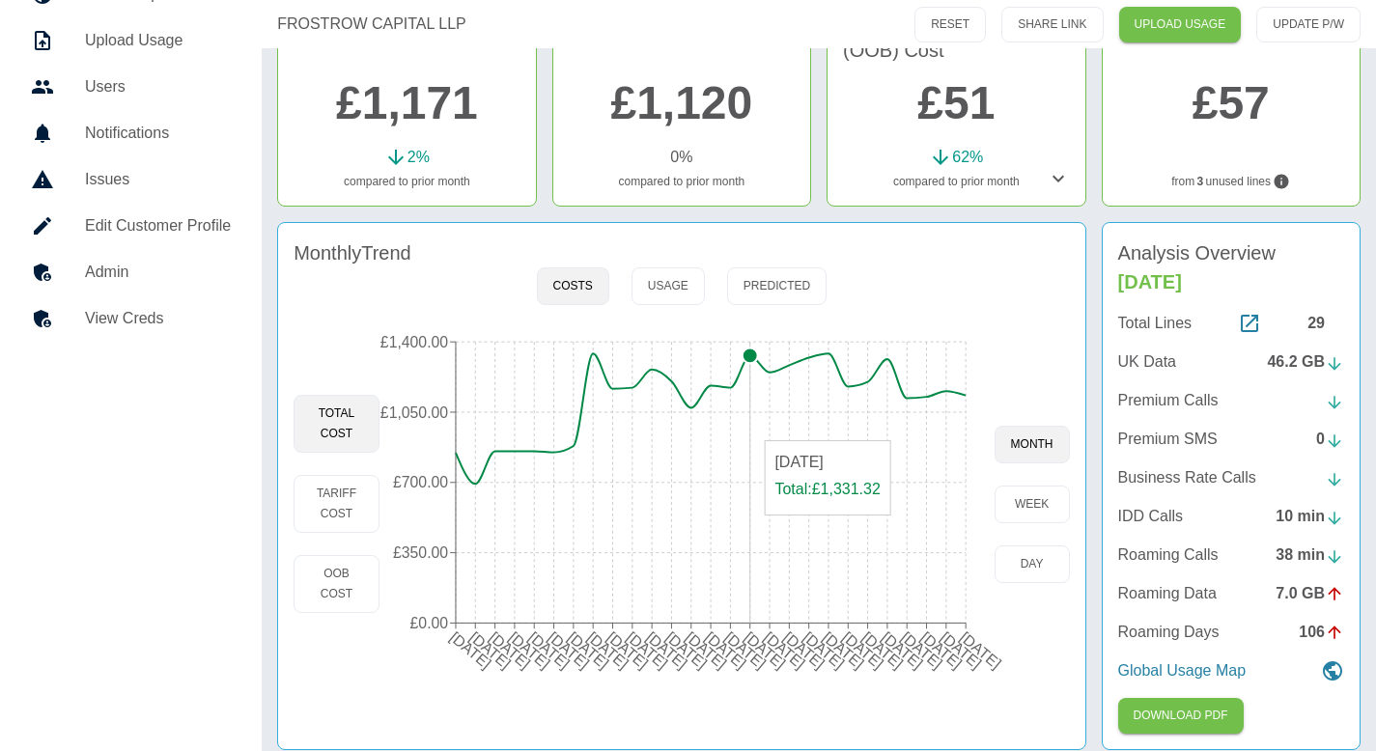
scroll to position [202, 0]
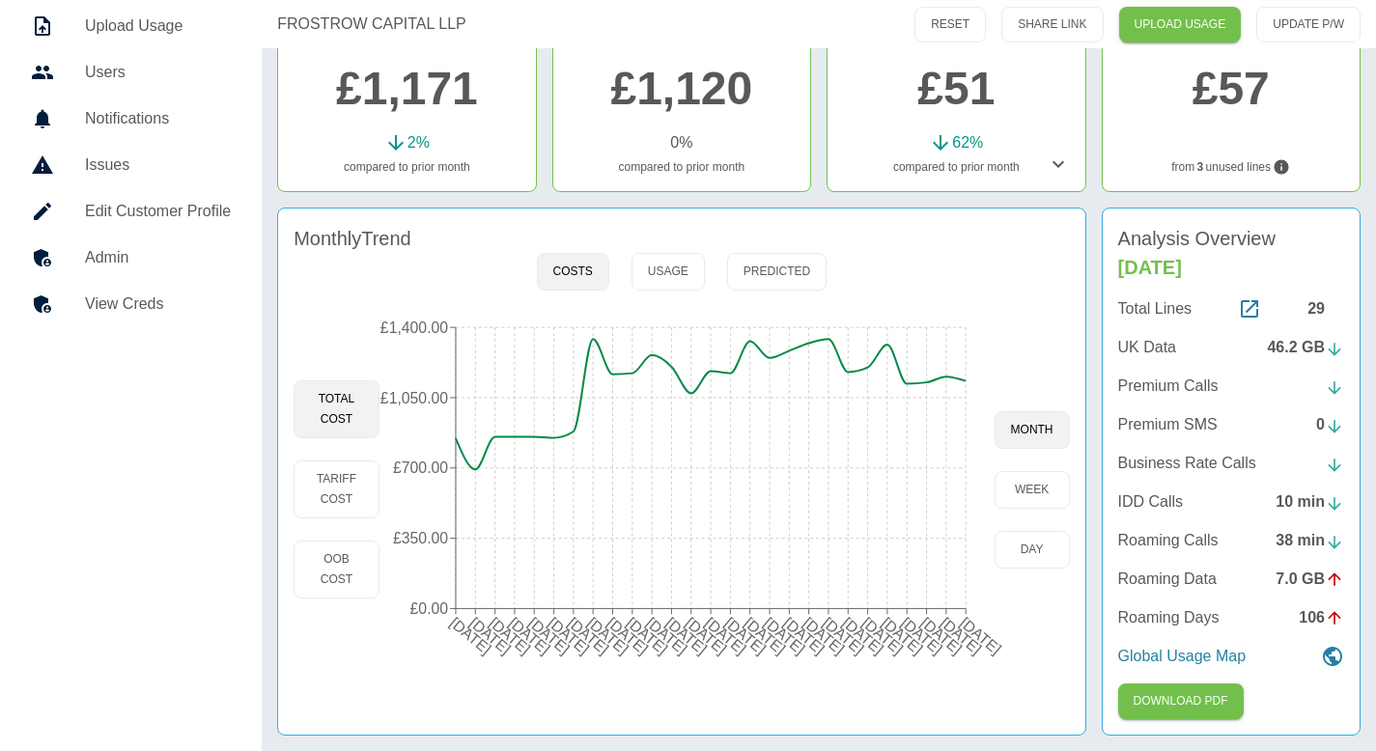
click at [141, 249] on h5 "Admin" at bounding box center [158, 257] width 146 height 23
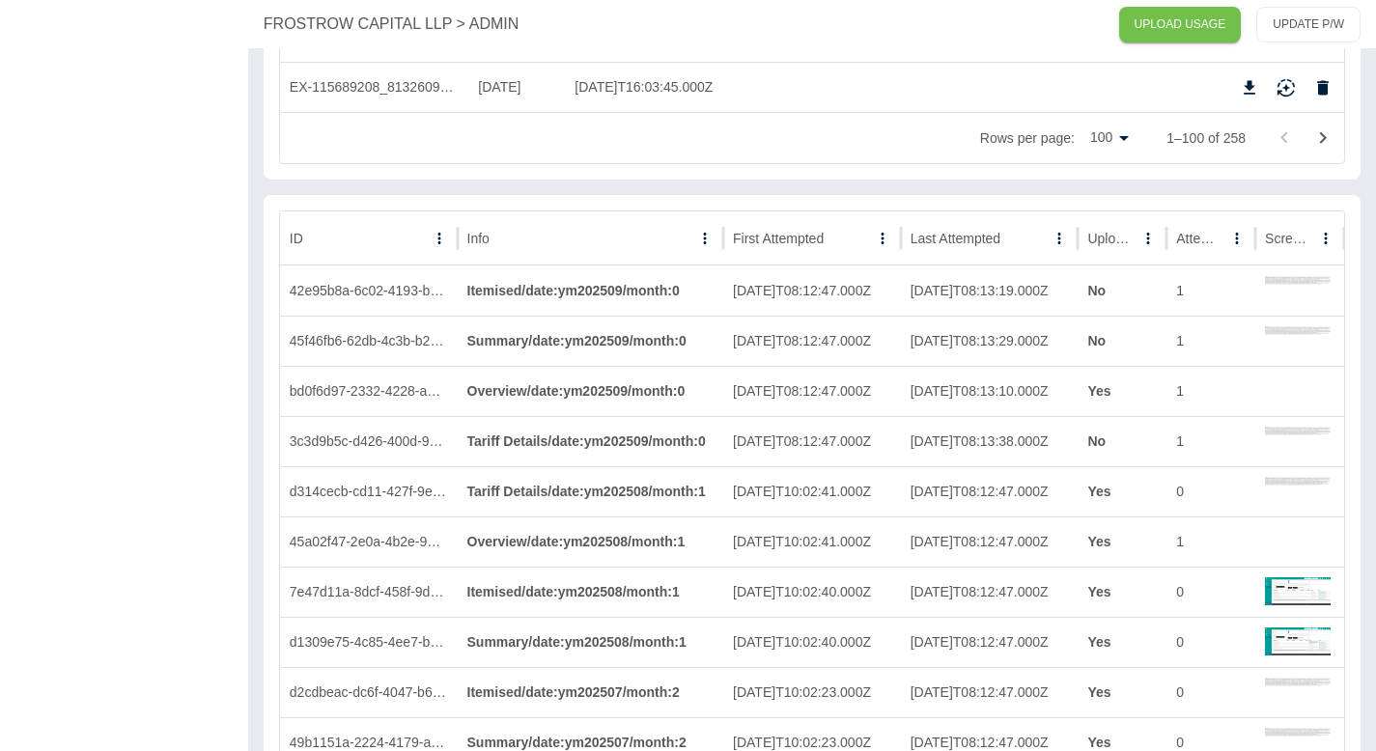
scroll to position [5168, 0]
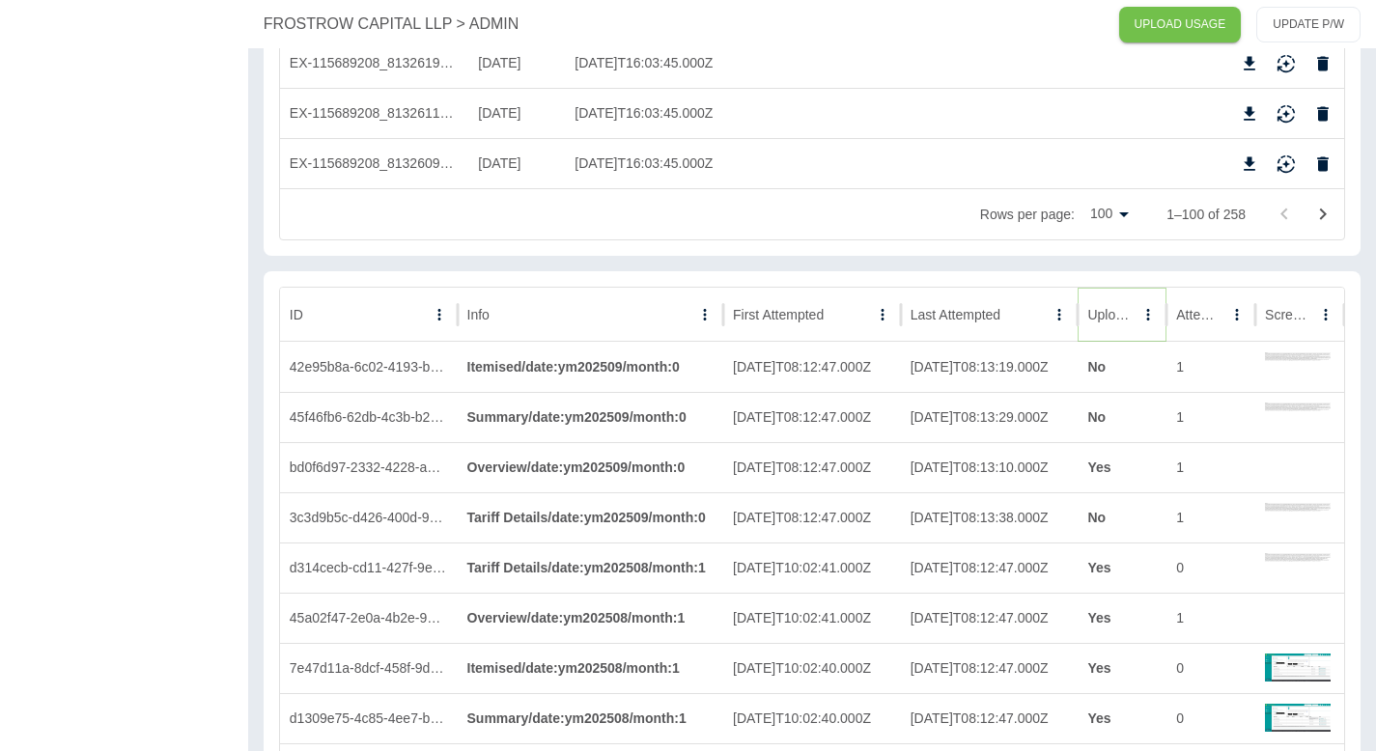
click at [1134, 307] on button "Sort" at bounding box center [1147, 314] width 27 height 27
click at [1286, 473] on img at bounding box center [1298, 466] width 66 height 46
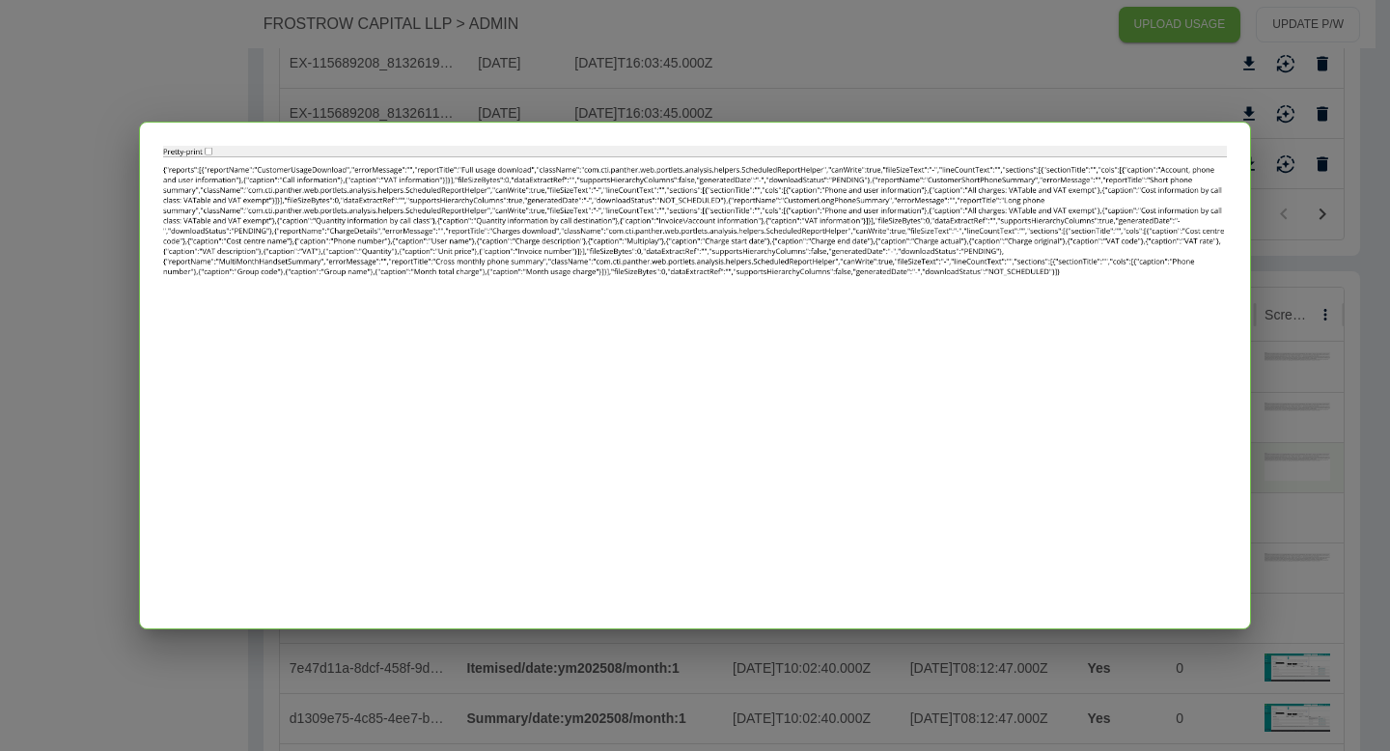
click at [1287, 367] on div at bounding box center [695, 375] width 1390 height 751
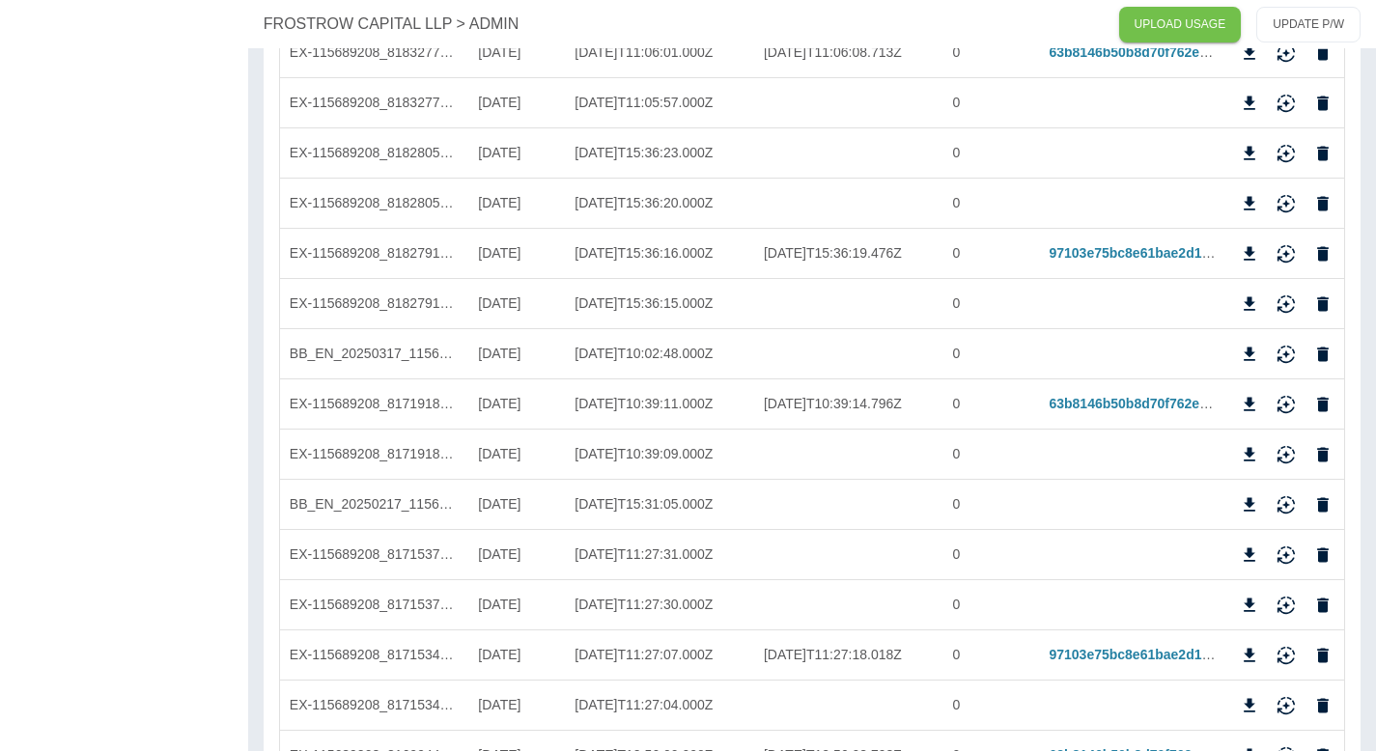
click at [299, 23] on p "FROSTROW CAPITAL LLP" at bounding box center [358, 24] width 189 height 23
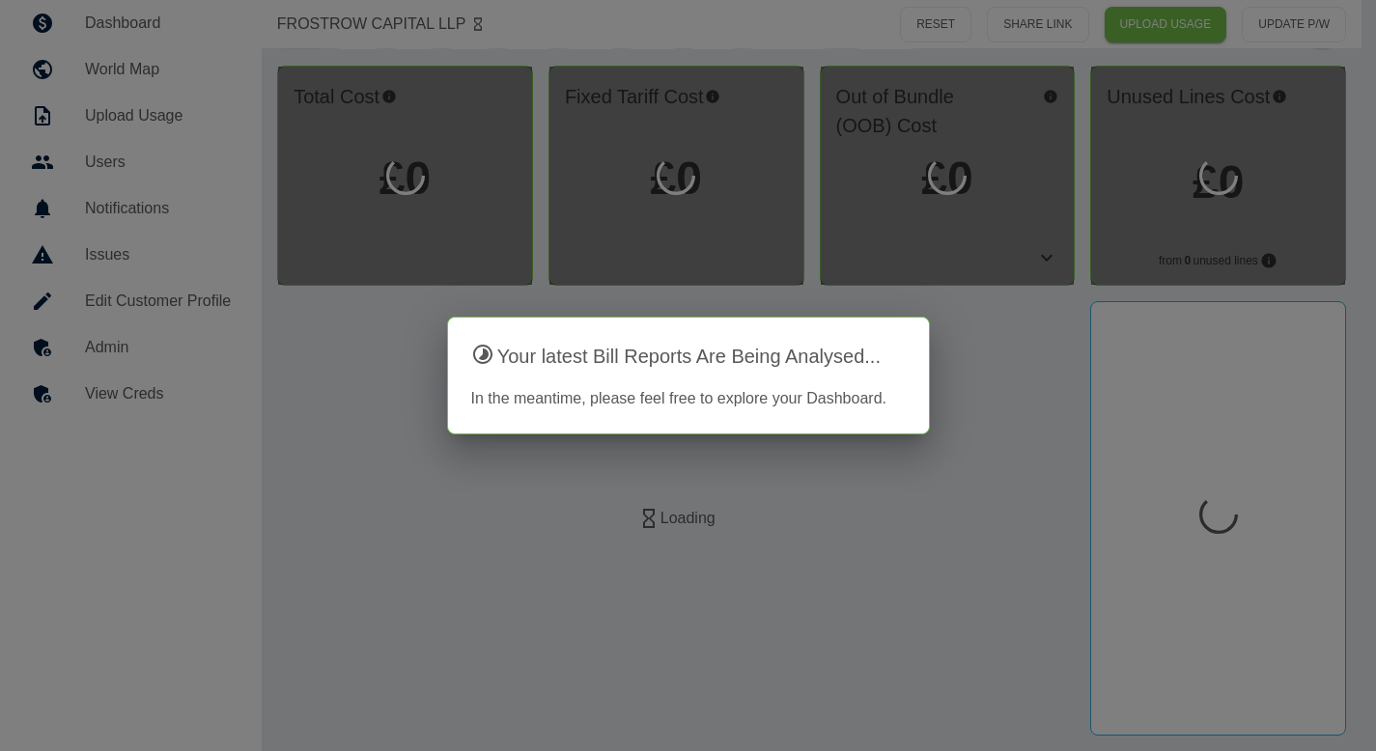
scroll to position [111, 0]
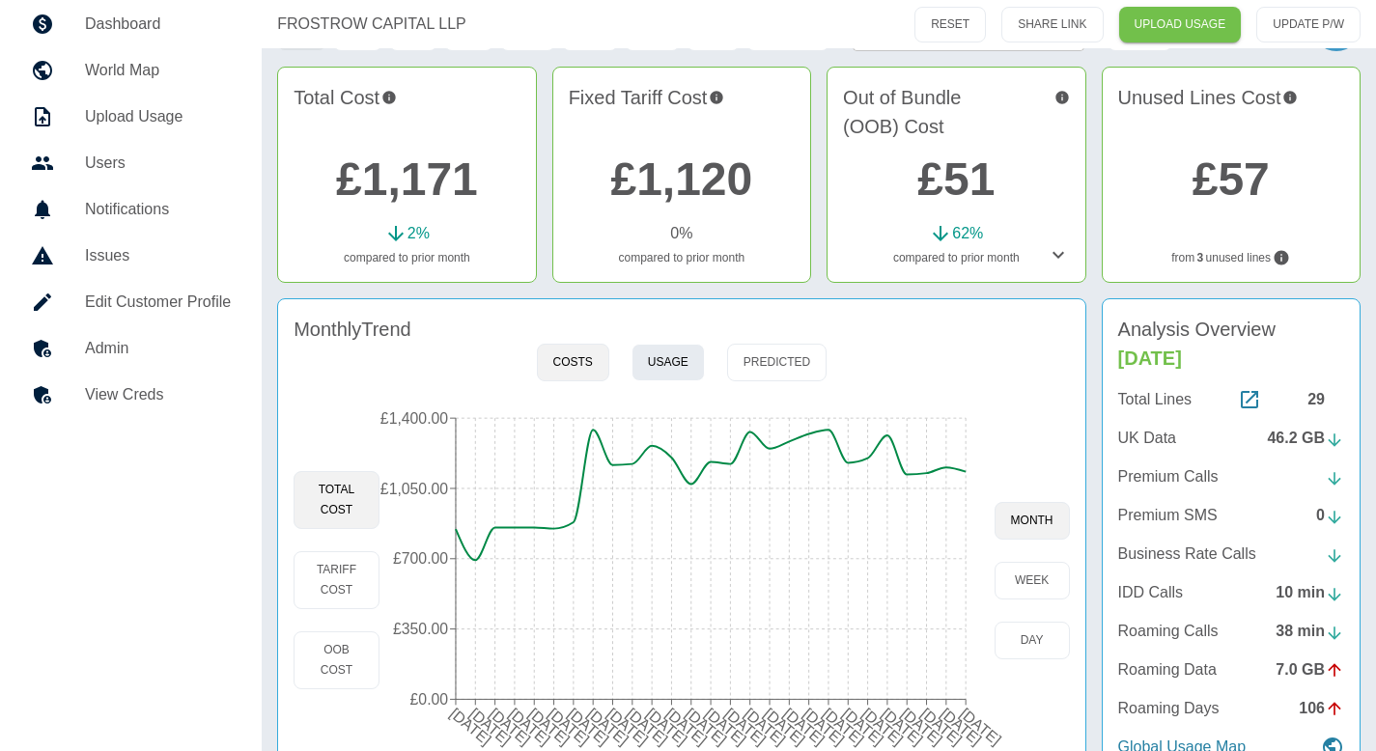
click at [669, 366] on button "Usage" at bounding box center [667, 363] width 73 height 38
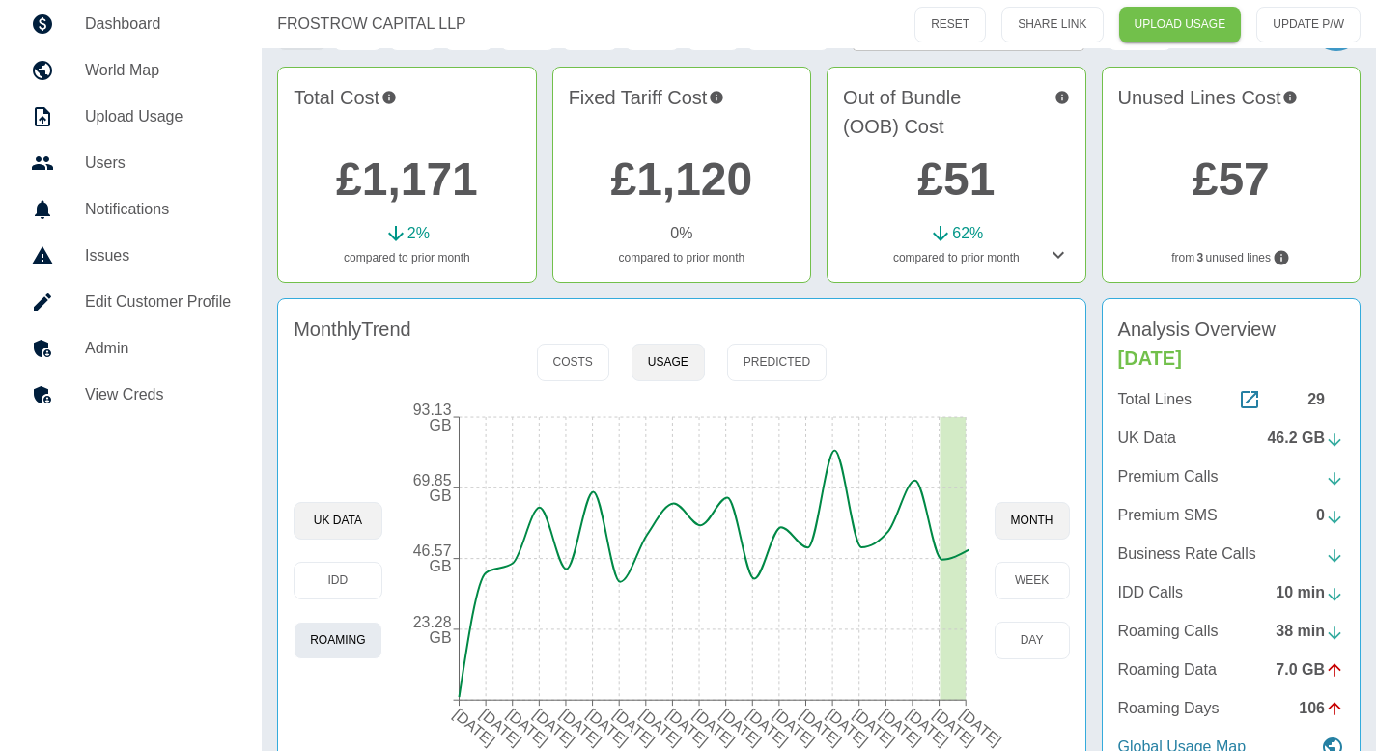
click at [330, 644] on button "Roaming" at bounding box center [337, 641] width 88 height 38
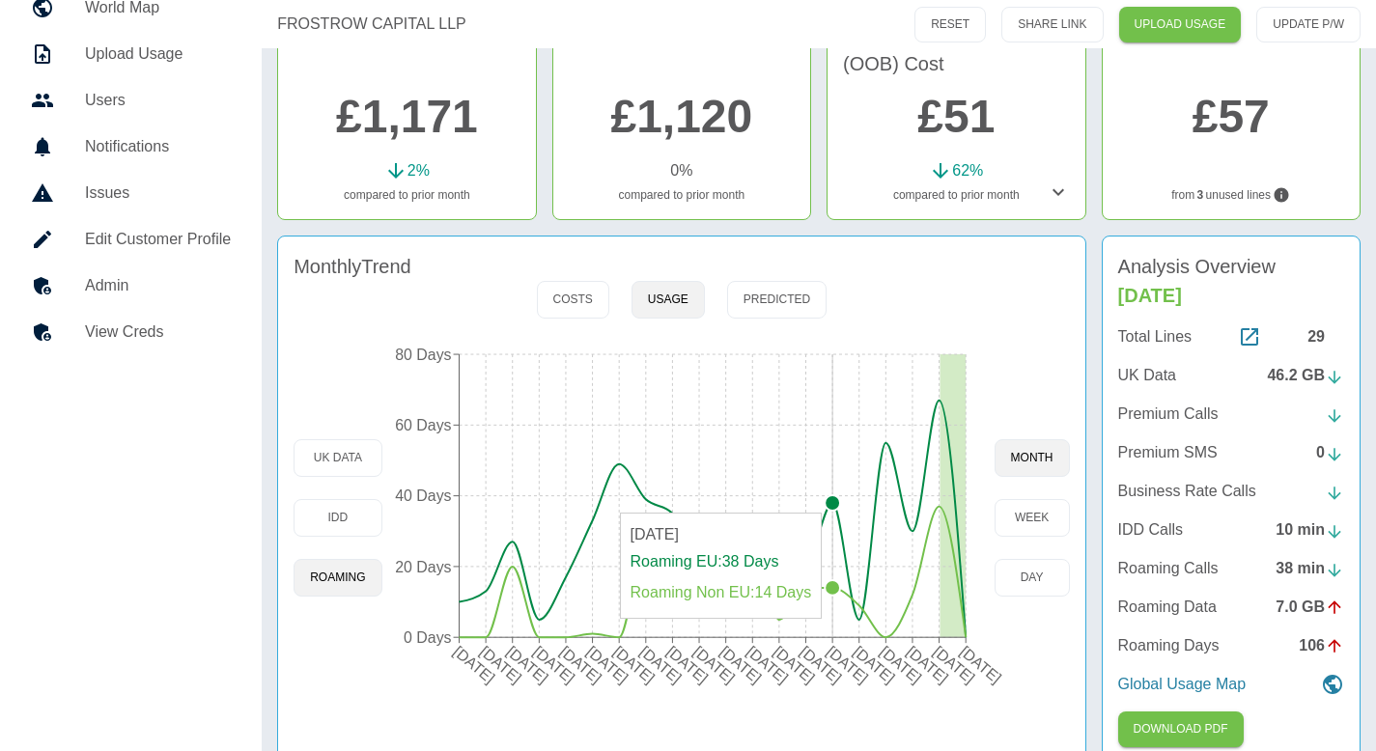
scroll to position [202, 0]
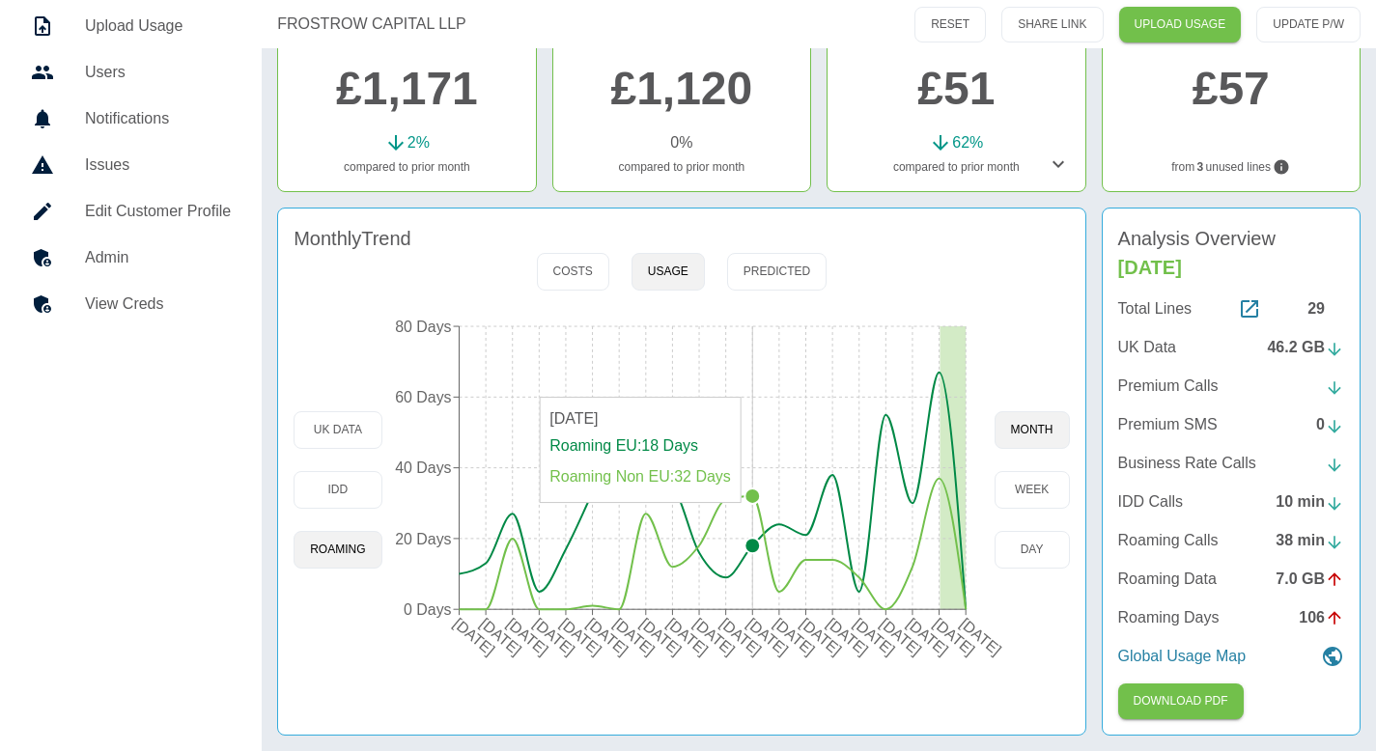
type button "roaming"
